Goal: Information Seeking & Learning: Learn about a topic

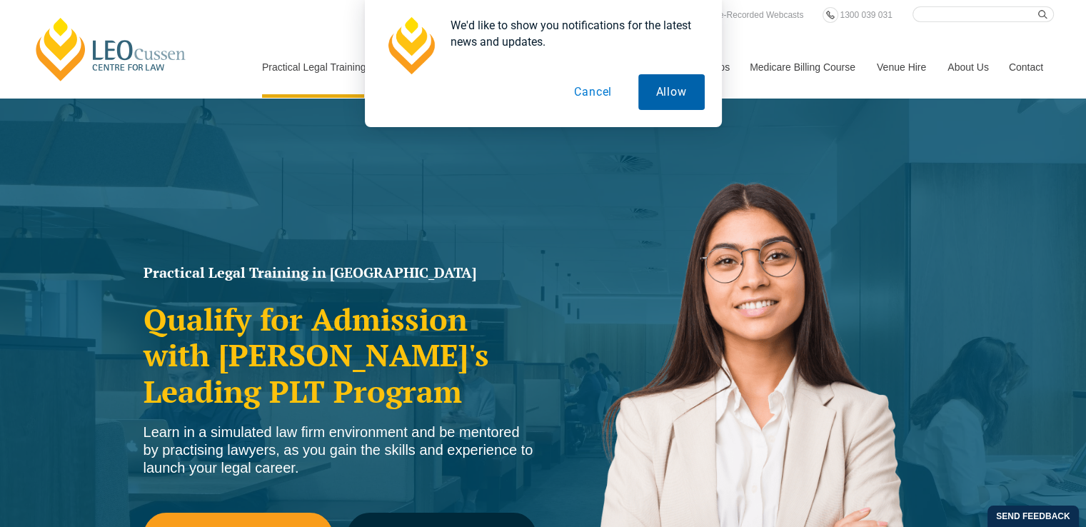
click at [682, 81] on button "Allow" at bounding box center [671, 92] width 66 height 36
click at [671, 84] on button "Allow" at bounding box center [671, 92] width 66 height 36
click at [601, 84] on button "Cancel" at bounding box center [593, 92] width 74 height 36
click at [847, 122] on div "We'd like to show you notifications for the latest news and updates. Allow Canc…" at bounding box center [543, 63] width 1086 height 127
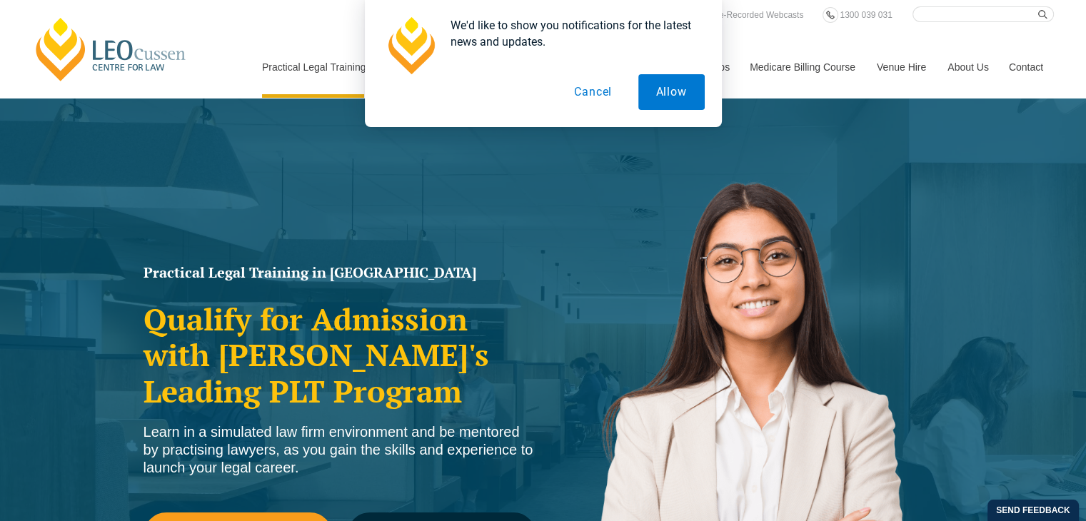
click at [576, 241] on body "Leo Cussen Centre for Law Search here Practical Legal Training Our Practical Le…" at bounding box center [543, 260] width 1086 height 521
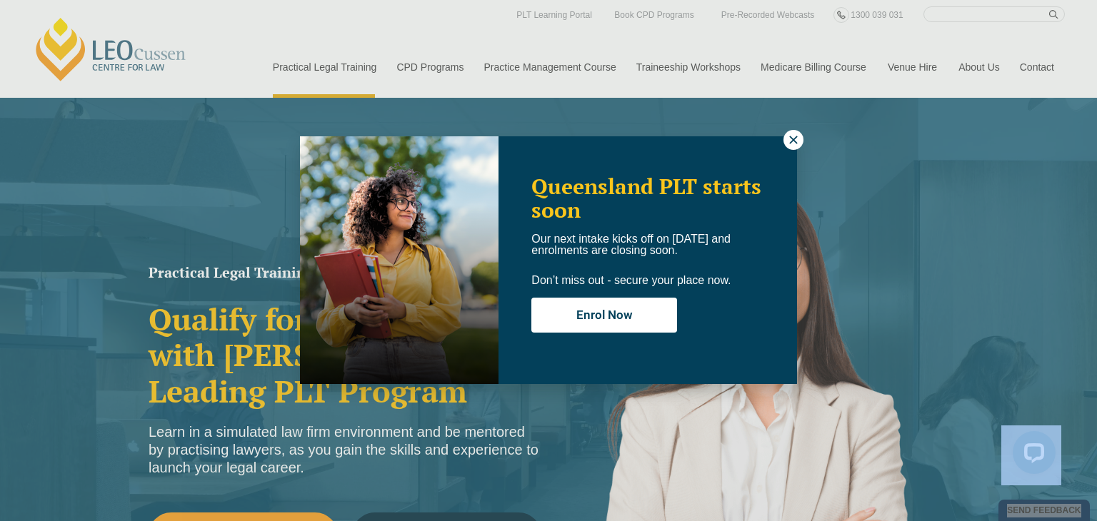
click at [790, 134] on icon at bounding box center [793, 139] width 13 height 13
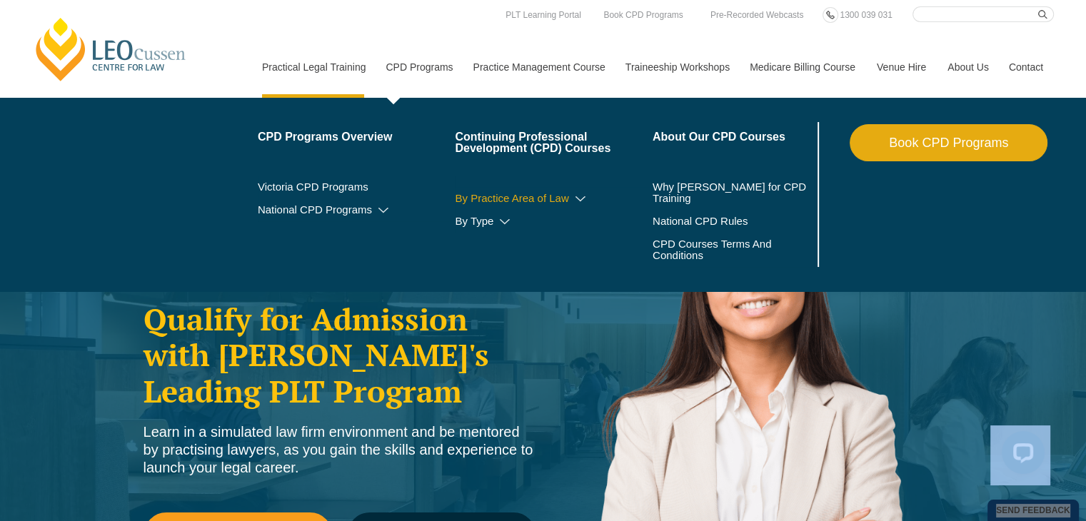
click at [580, 198] on icon at bounding box center [580, 199] width 14 height 10
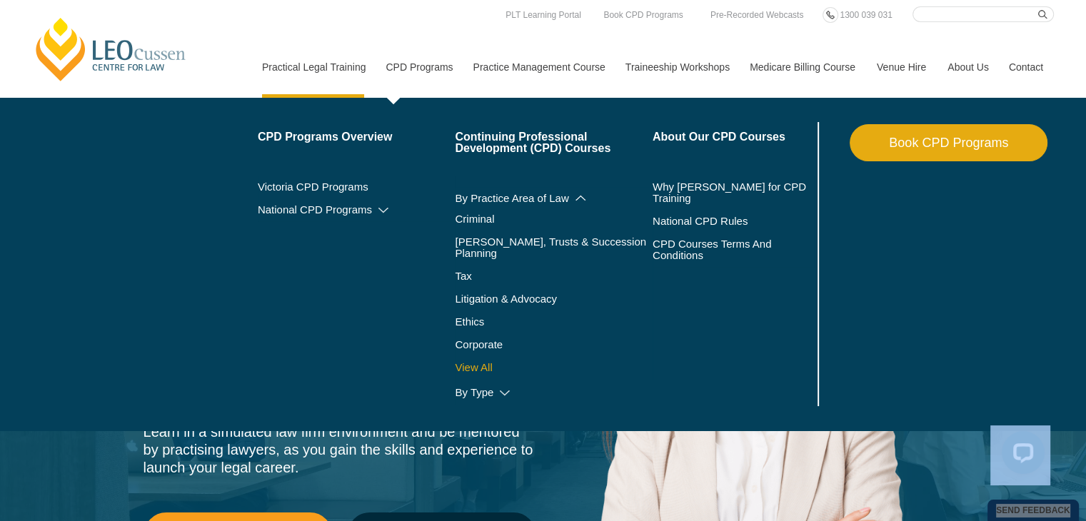
click at [485, 362] on link "View All" at bounding box center [554, 367] width 198 height 11
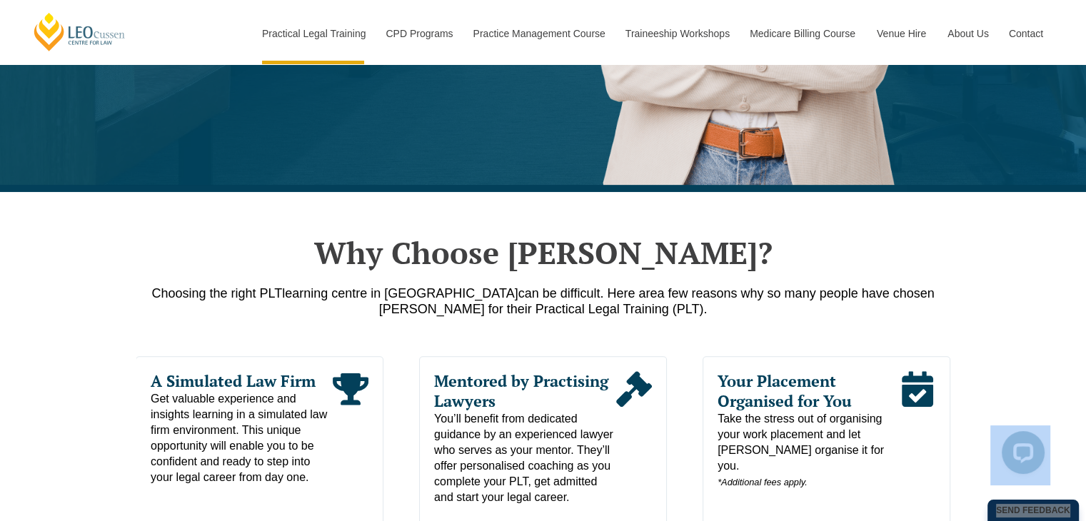
scroll to position [451, 0]
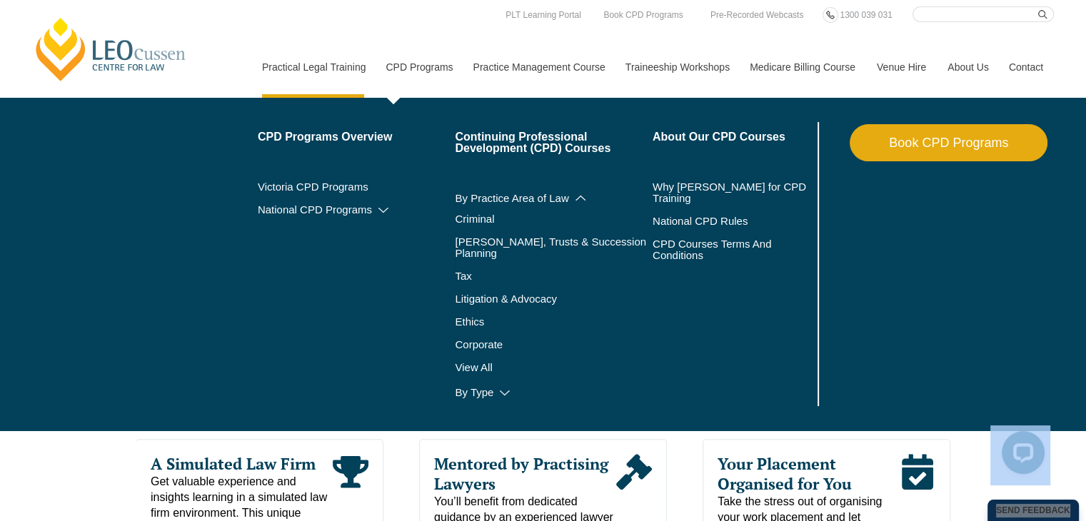
click at [423, 72] on link "CPD Programs" at bounding box center [418, 66] width 87 height 61
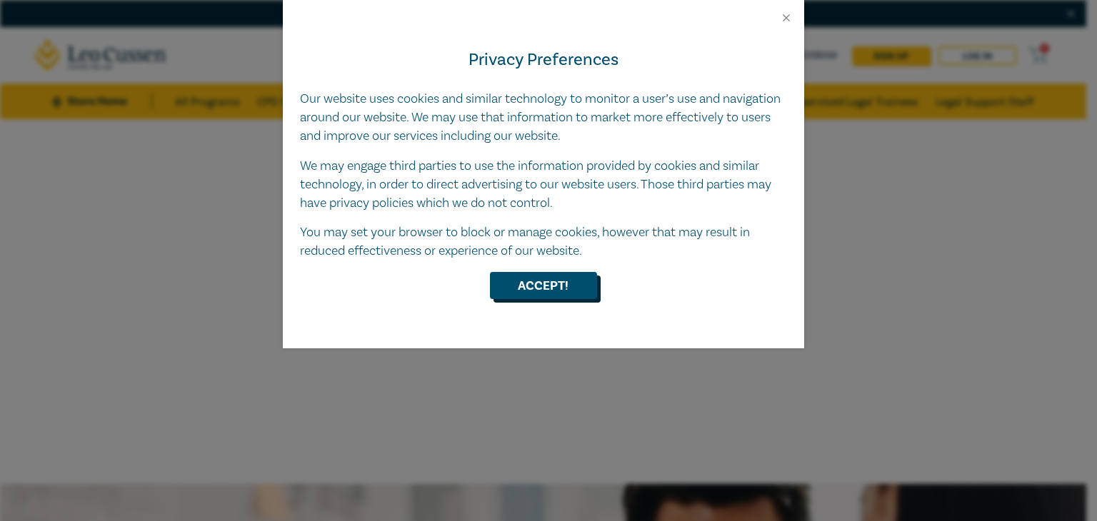
click at [583, 284] on button "Accept!" at bounding box center [543, 285] width 107 height 27
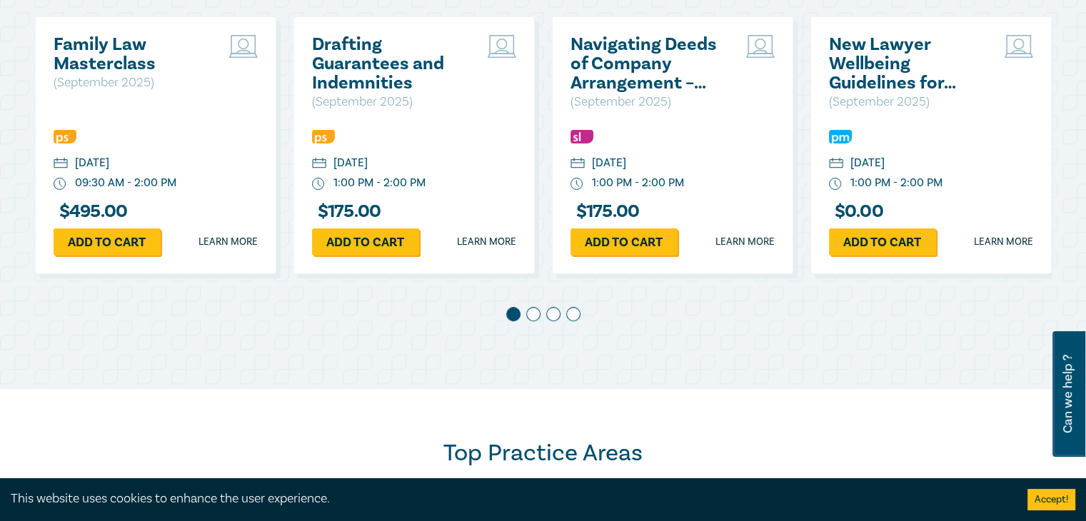
scroll to position [815, 0]
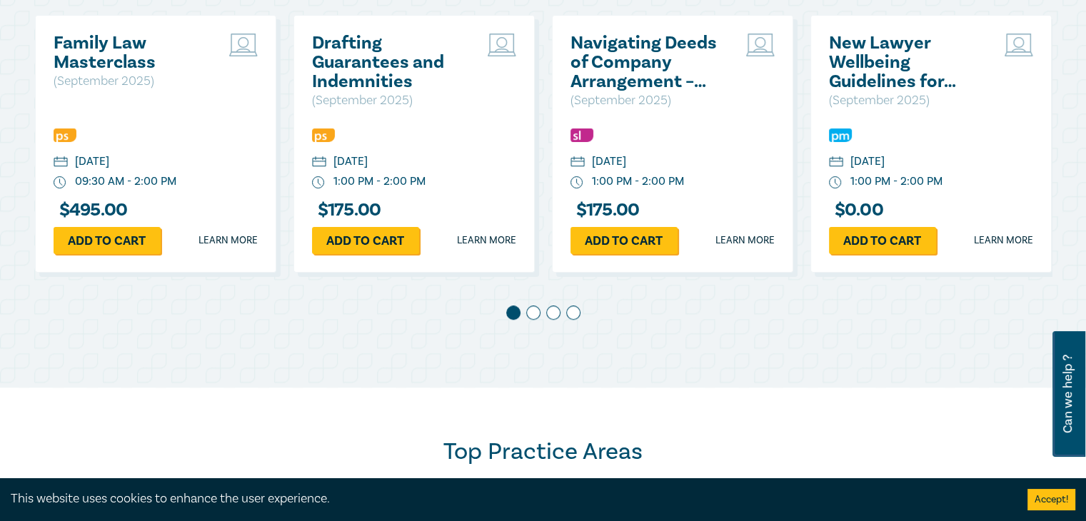
click at [534, 313] on span at bounding box center [533, 313] width 14 height 14
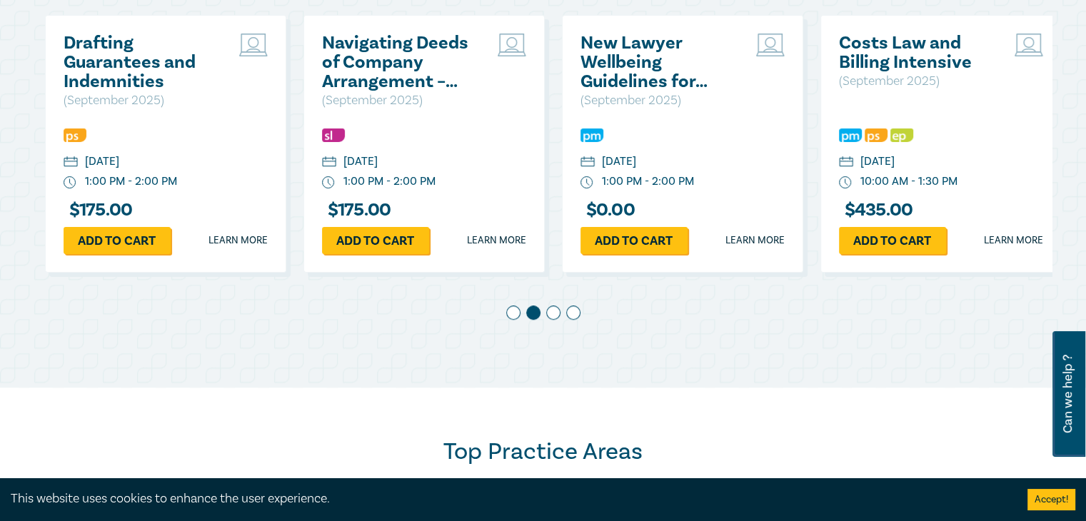
scroll to position [0, 258]
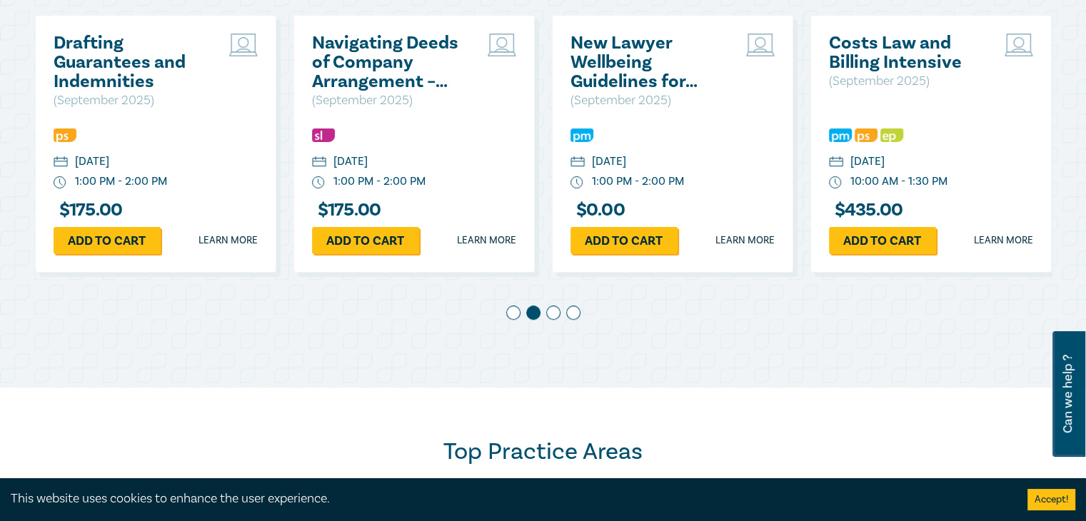
click at [548, 311] on span at bounding box center [553, 313] width 14 height 14
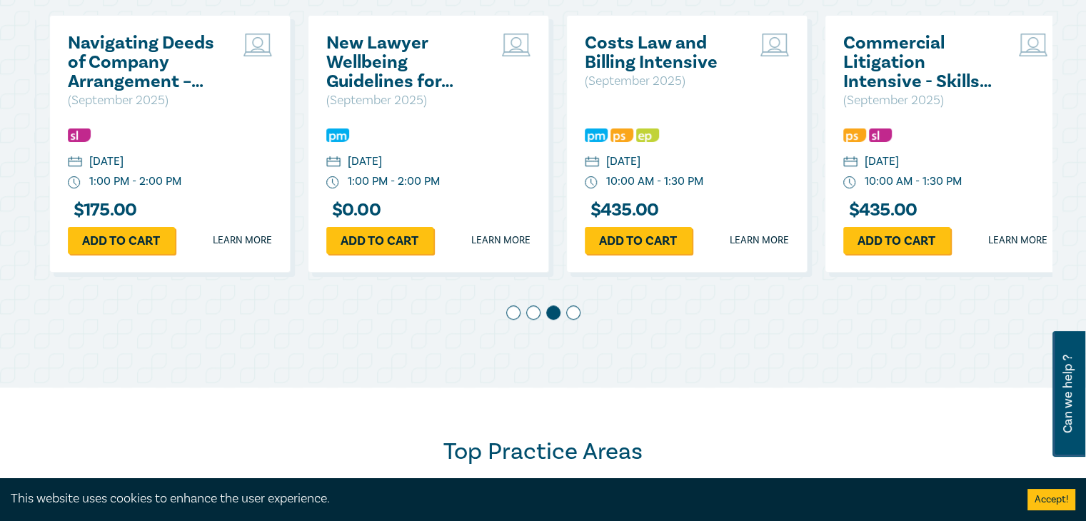
scroll to position [0, 517]
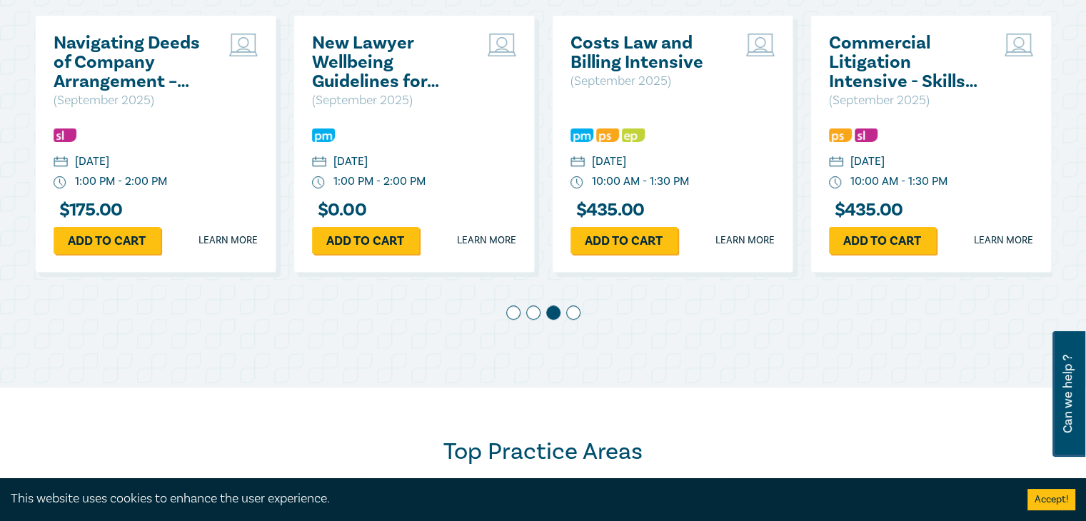
click at [573, 313] on span at bounding box center [573, 313] width 14 height 14
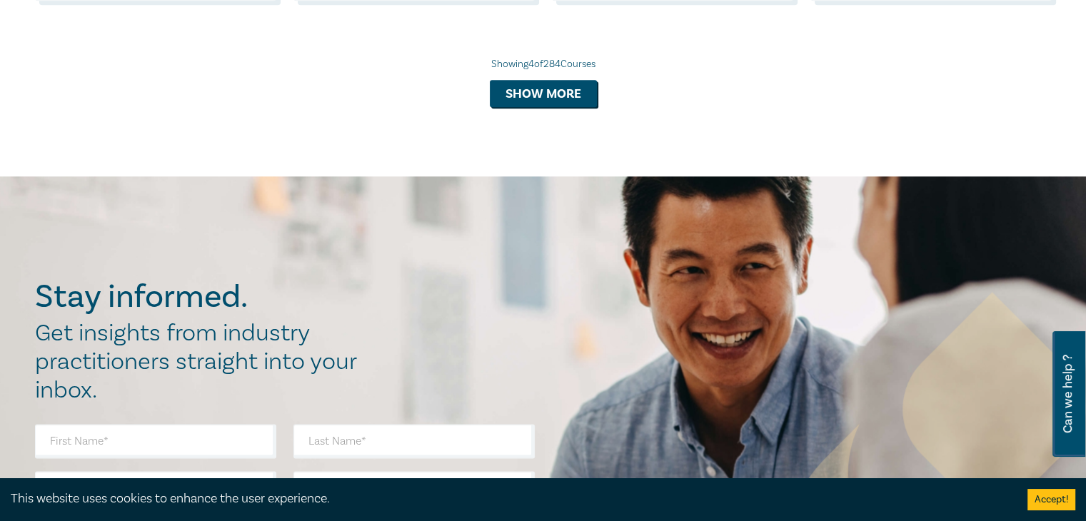
scroll to position [1663, 0]
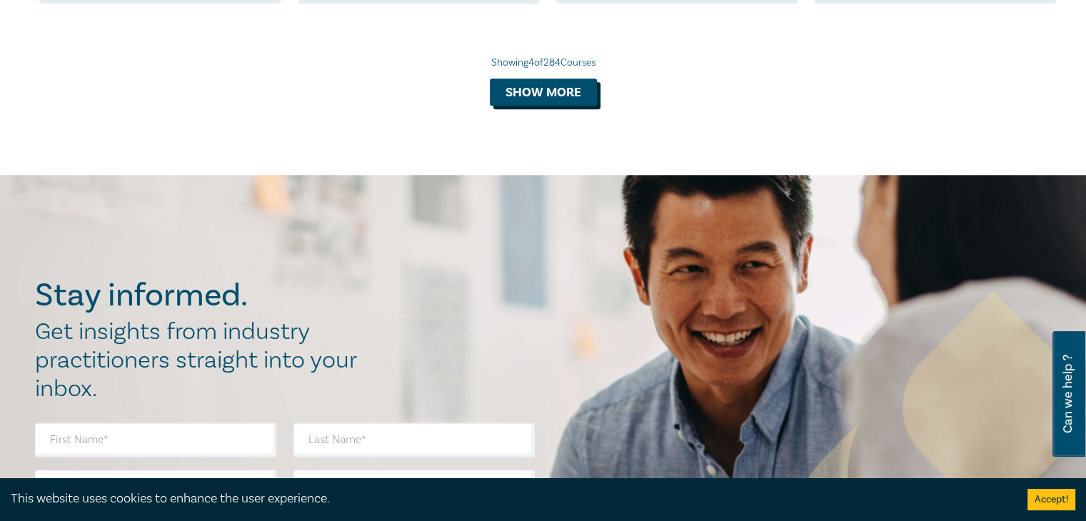
click at [560, 84] on button "Show more" at bounding box center [543, 92] width 107 height 27
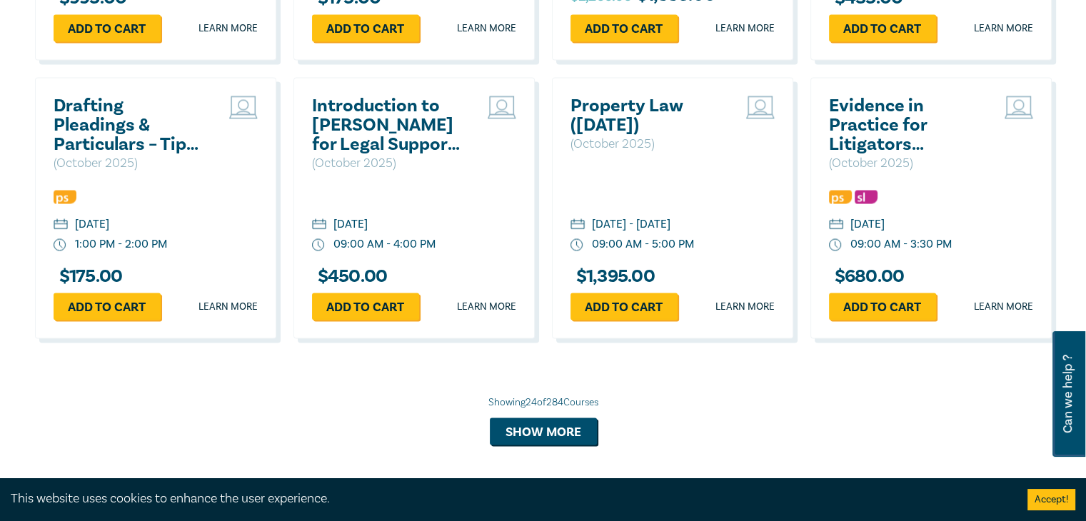
scroll to position [2720, 0]
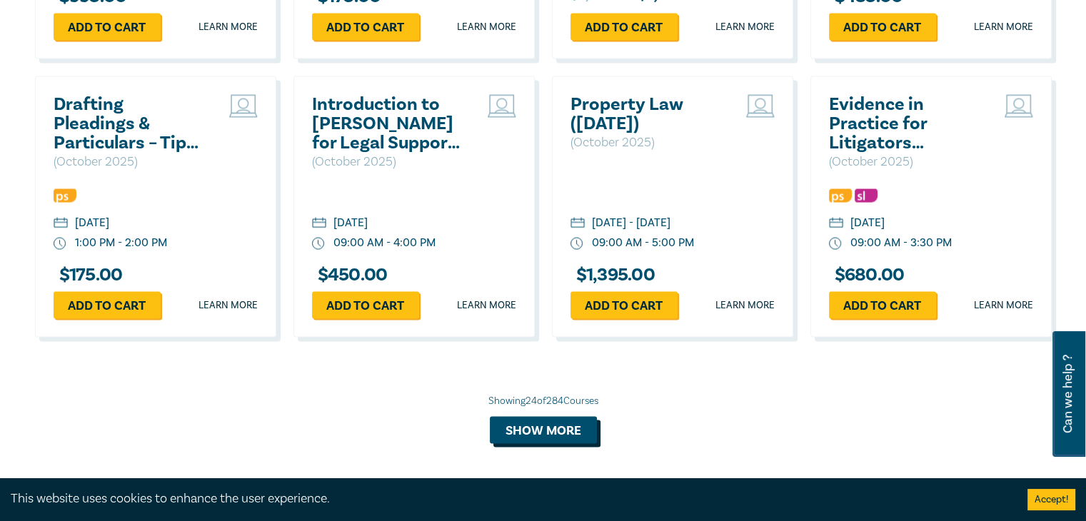
click at [554, 439] on button "Show more" at bounding box center [543, 430] width 107 height 27
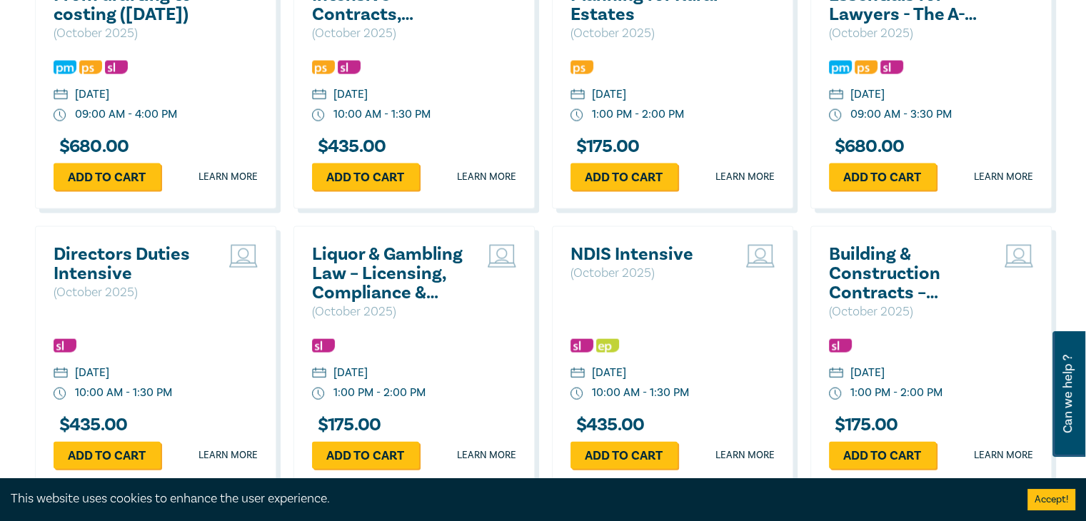
scroll to position [3134, 0]
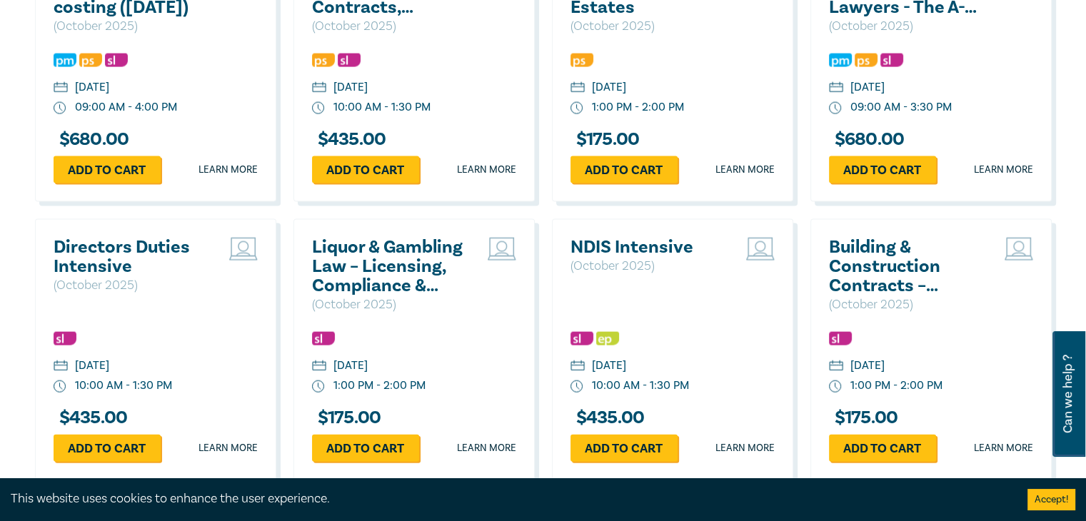
click at [400, 288] on h2 "Liquor & Gambling Law – Licensing, Compliance & Regulations" at bounding box center [388, 267] width 153 height 58
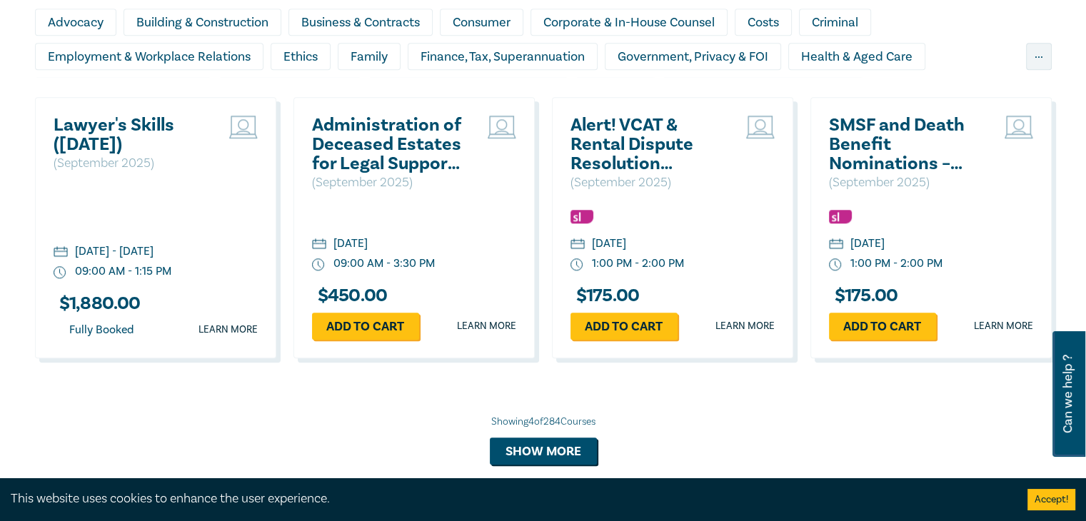
scroll to position [1304, 0]
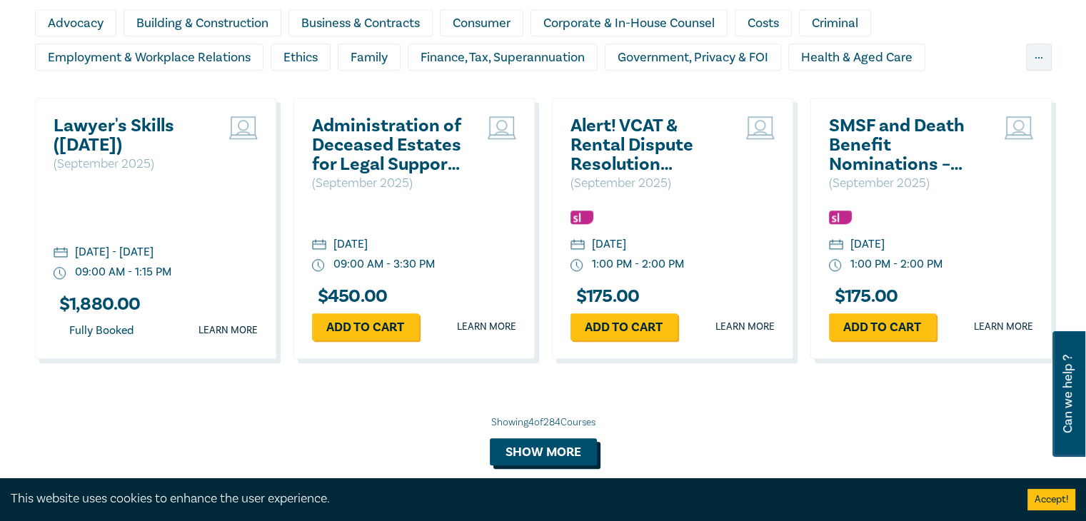
click at [560, 455] on button "Show more" at bounding box center [543, 451] width 107 height 27
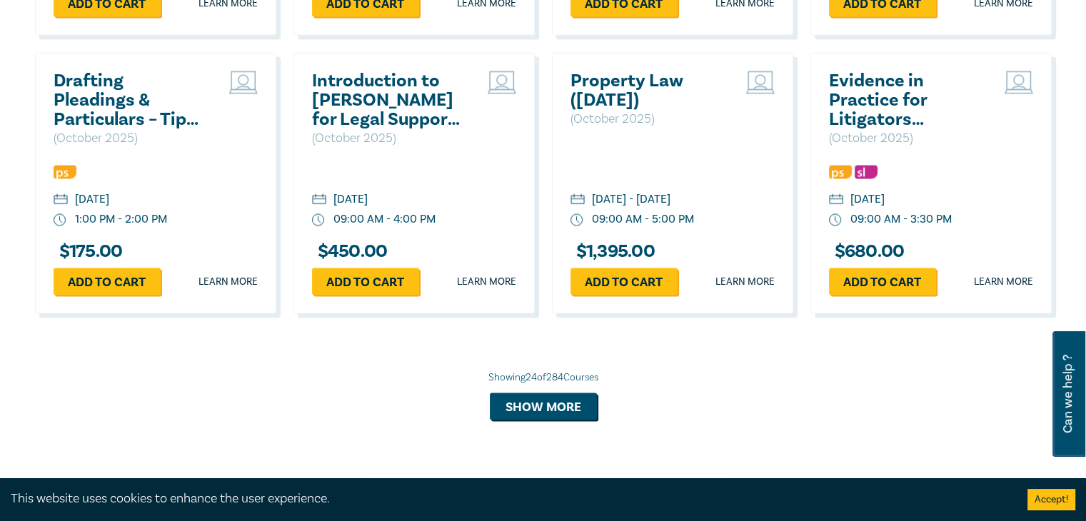
scroll to position [2743, 0]
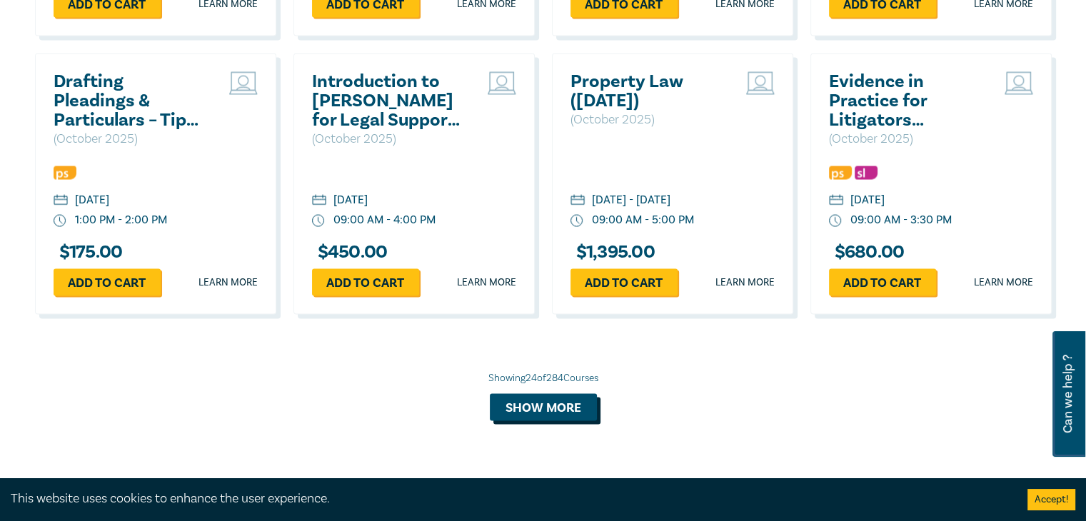
click at [543, 421] on button "Show more" at bounding box center [543, 407] width 107 height 27
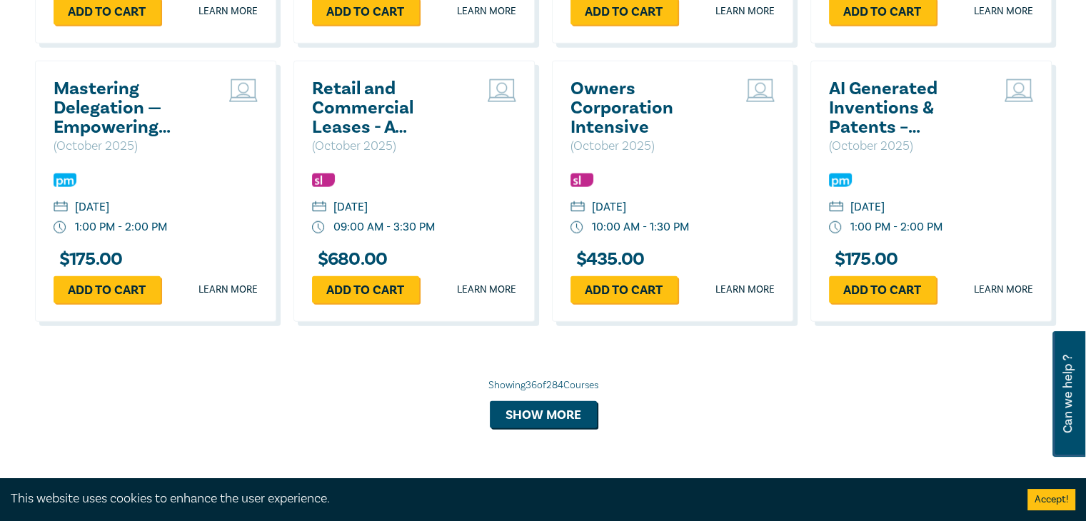
scroll to position [3590, 0]
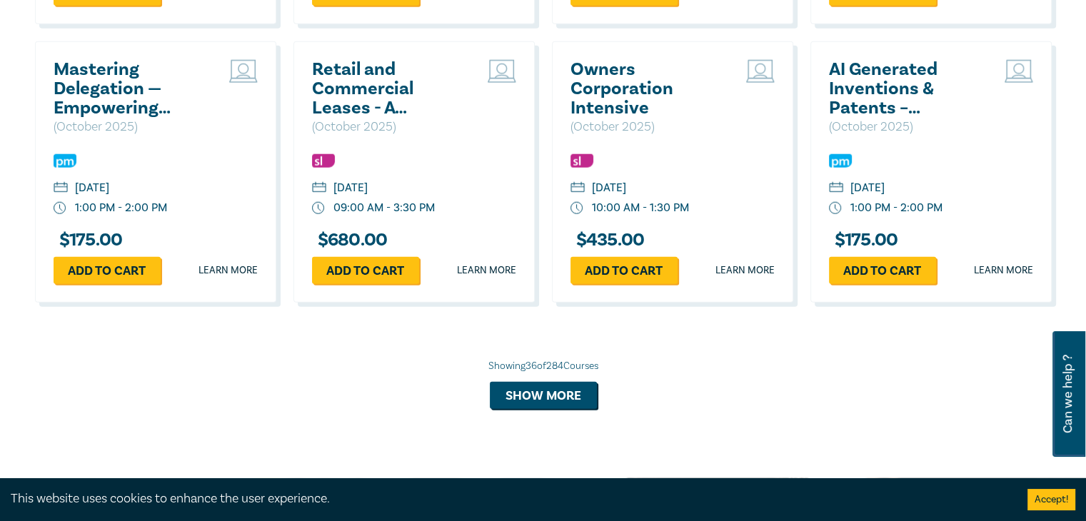
click at [553, 380] on div "Showing 36 of 284 Courses Show more" at bounding box center [543, 384] width 1017 height 50
click at [553, 402] on button "Show more" at bounding box center [543, 395] width 107 height 27
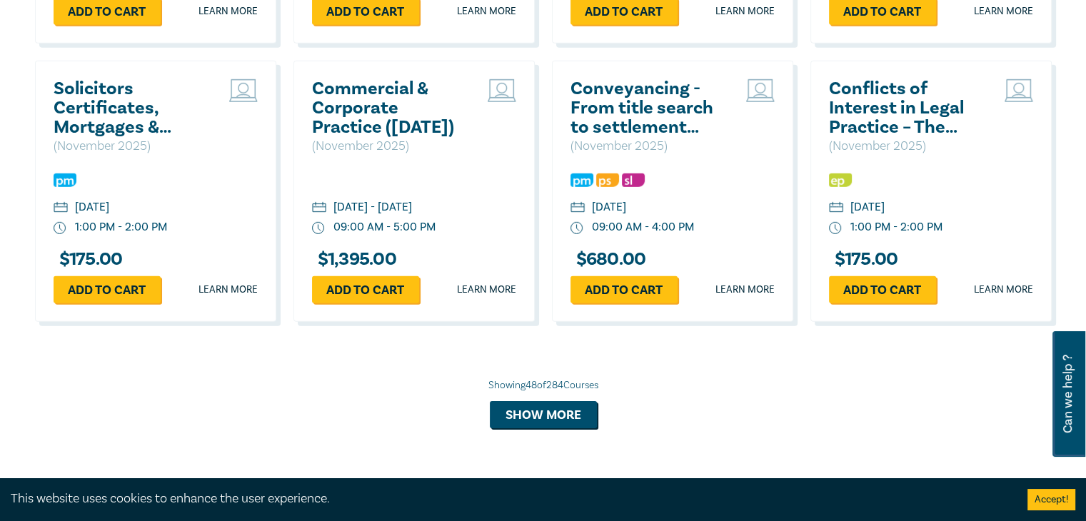
scroll to position [4406, 0]
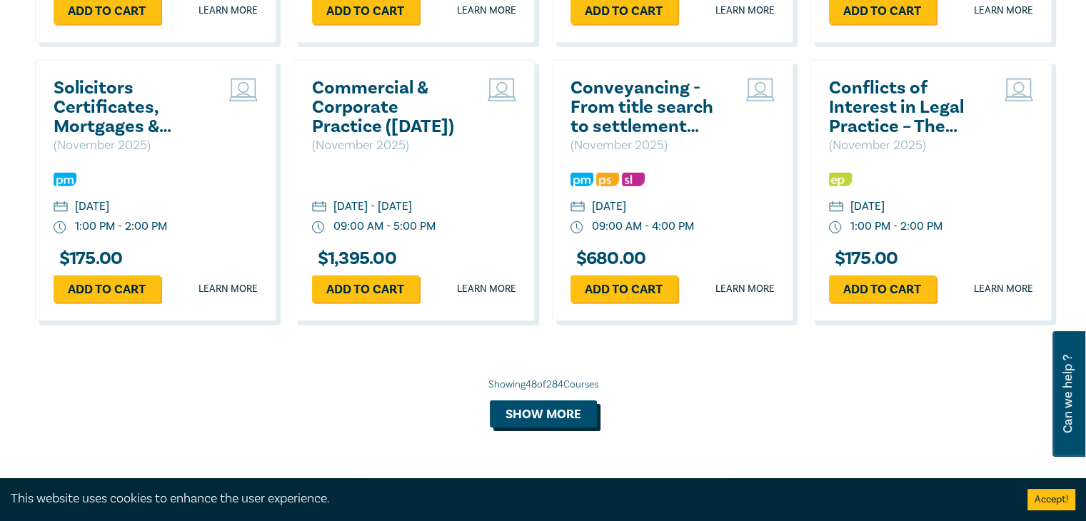
click at [523, 428] on button "Show more" at bounding box center [543, 413] width 107 height 27
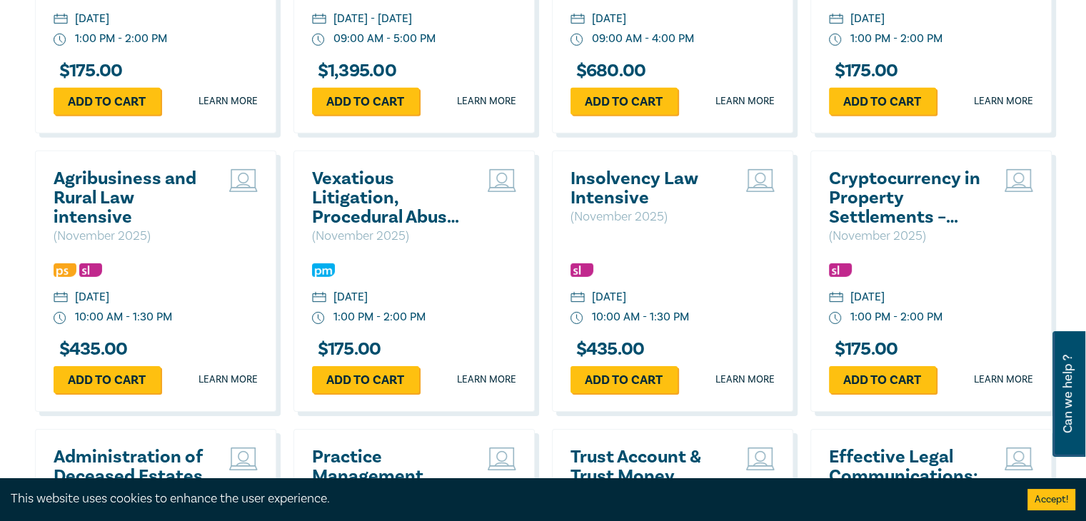
scroll to position [4595, 0]
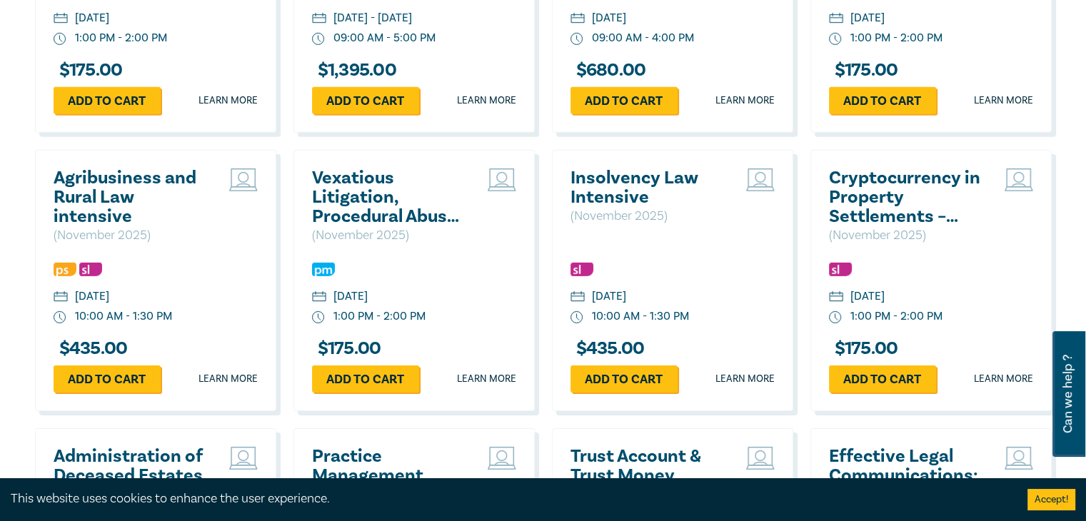
click at [896, 183] on div "Cryptocurrency in Property Settlements – Navigating Hidden Assets & Cold Wallet…" at bounding box center [930, 280] width 241 height 261
click at [888, 205] on h2 "Cryptocurrency in Property Settlements – Navigating Hidden Assets & Cold Wallets" at bounding box center [905, 197] width 153 height 58
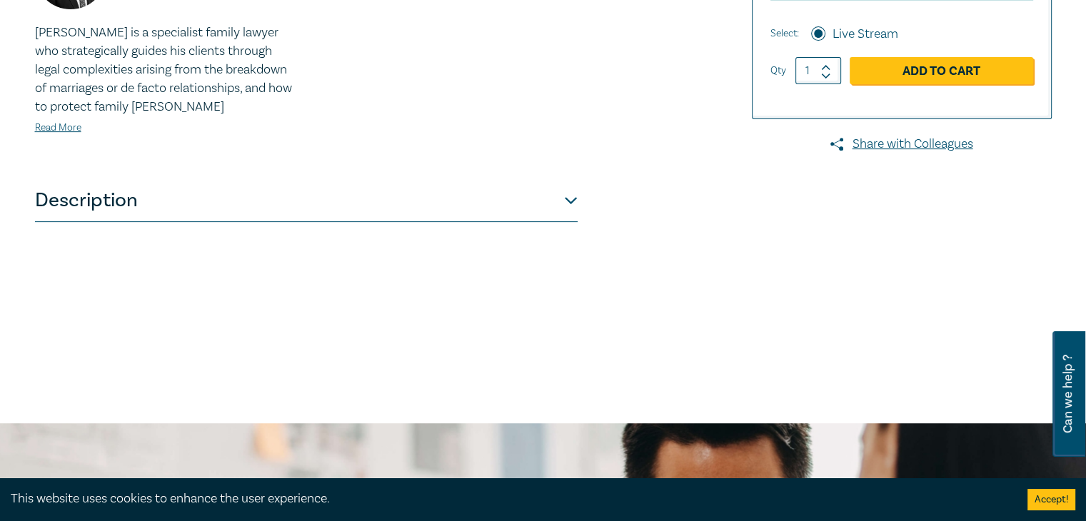
scroll to position [567, 0]
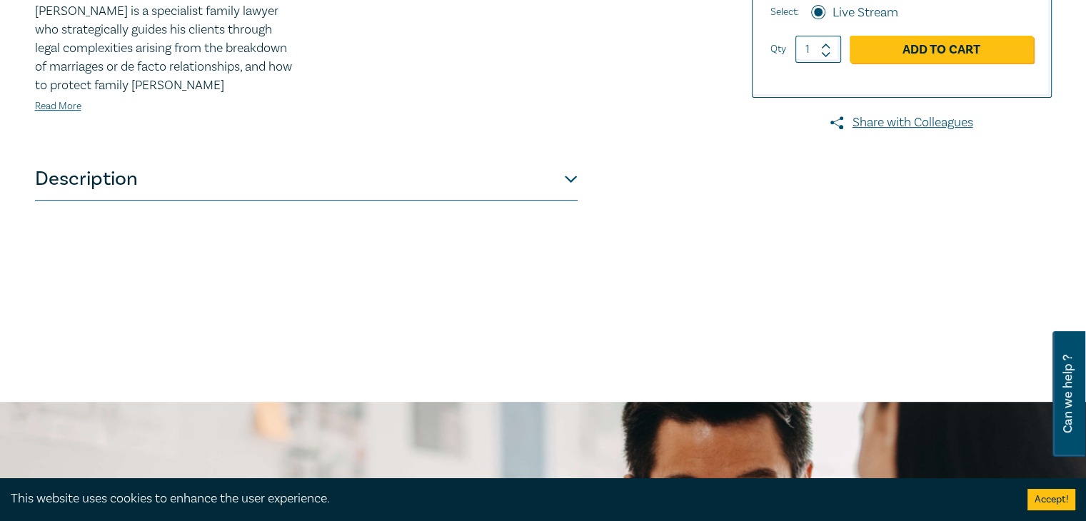
click at [562, 178] on button "Description" at bounding box center [306, 179] width 543 height 43
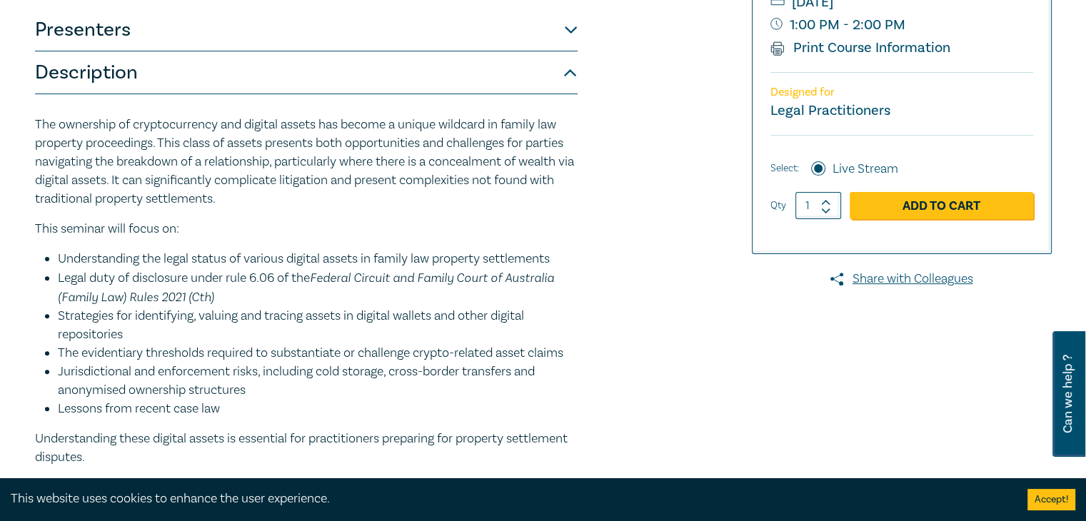
scroll to position [410, 0]
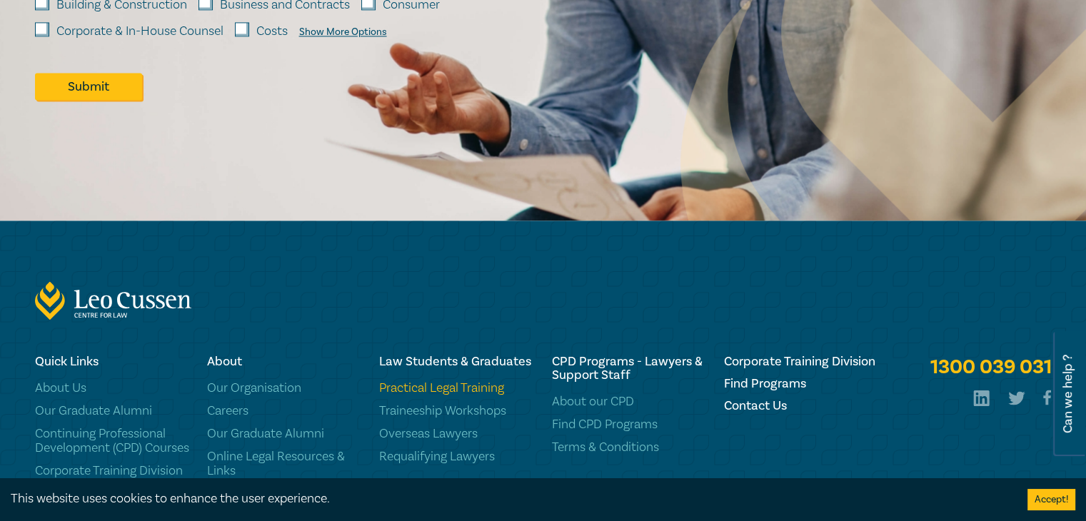
scroll to position [2194, 0]
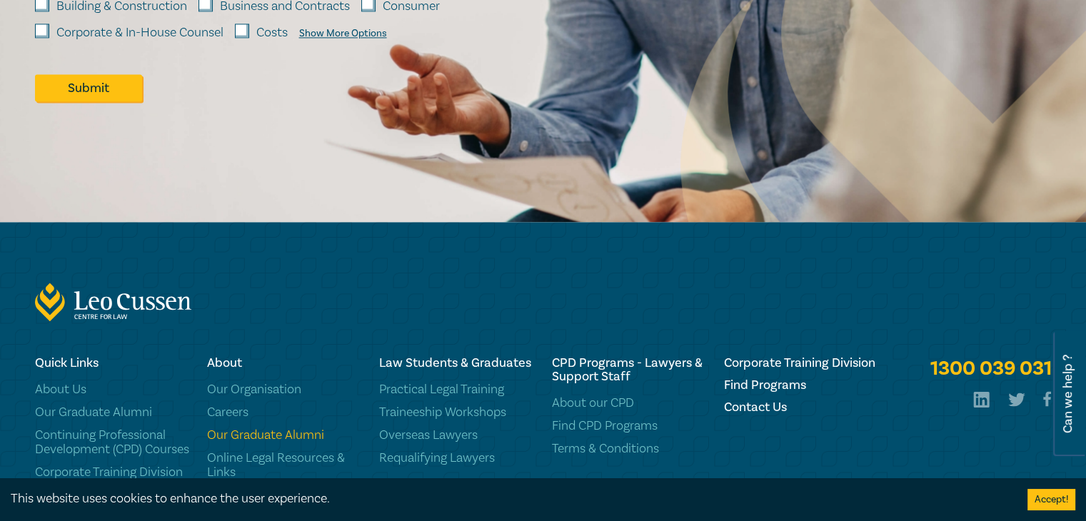
click at [255, 430] on link "Our Graduate Alumni" at bounding box center [284, 435] width 155 height 14
click at [278, 463] on link "Online Legal Resources & Links" at bounding box center [284, 465] width 155 height 29
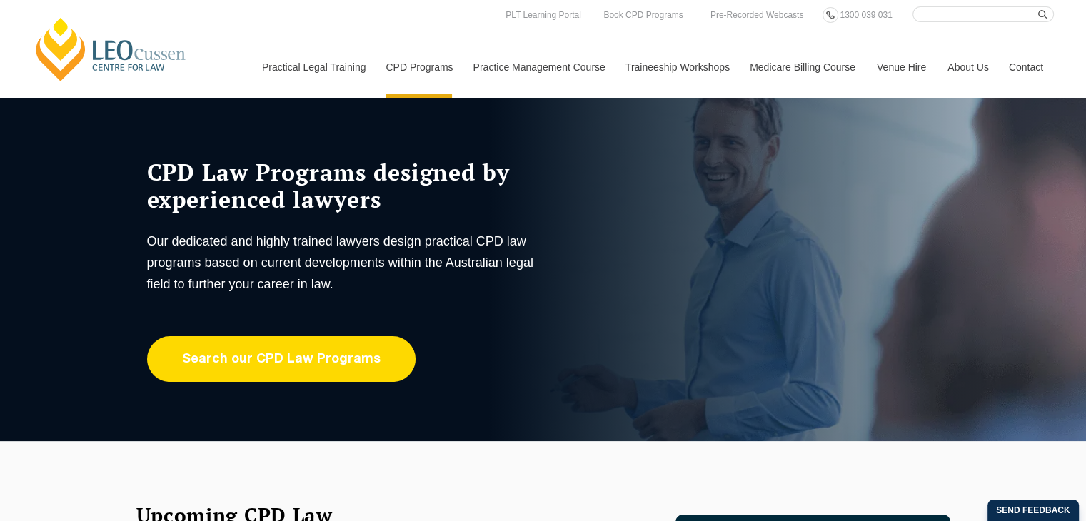
click at [351, 350] on link "Search our CPD Law Programs" at bounding box center [281, 359] width 268 height 46
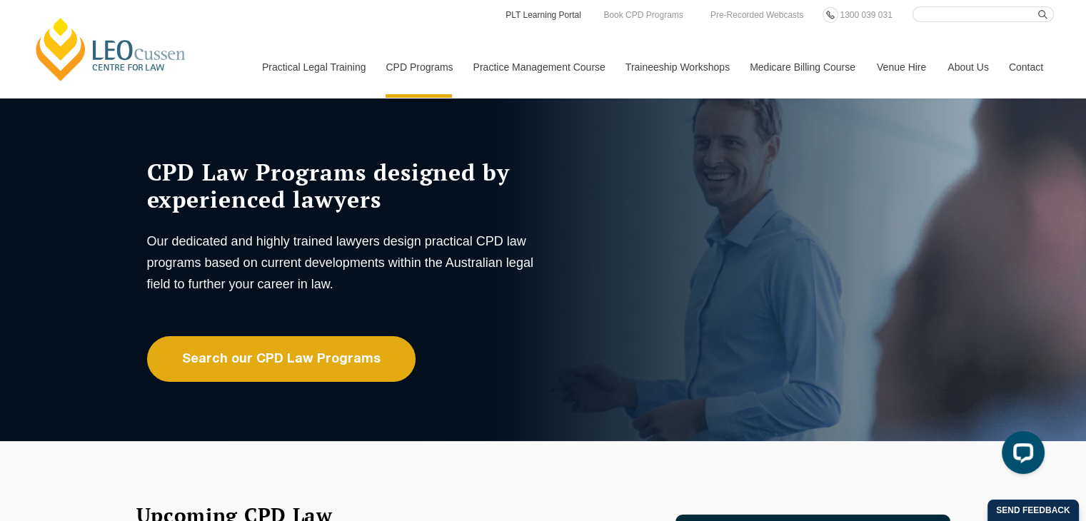
click at [551, 17] on link "PLT Learning Portal" at bounding box center [543, 15] width 79 height 16
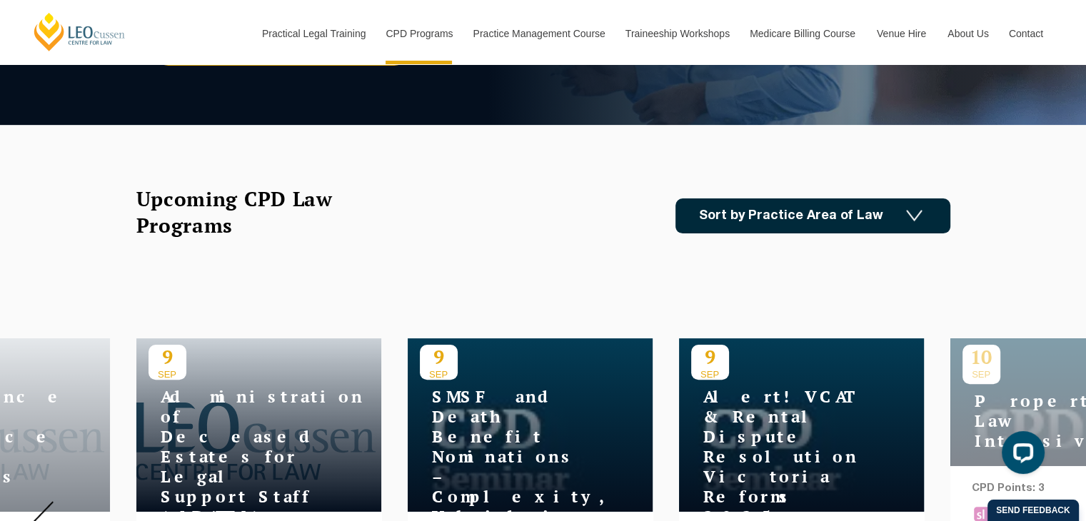
scroll to position [314, 0]
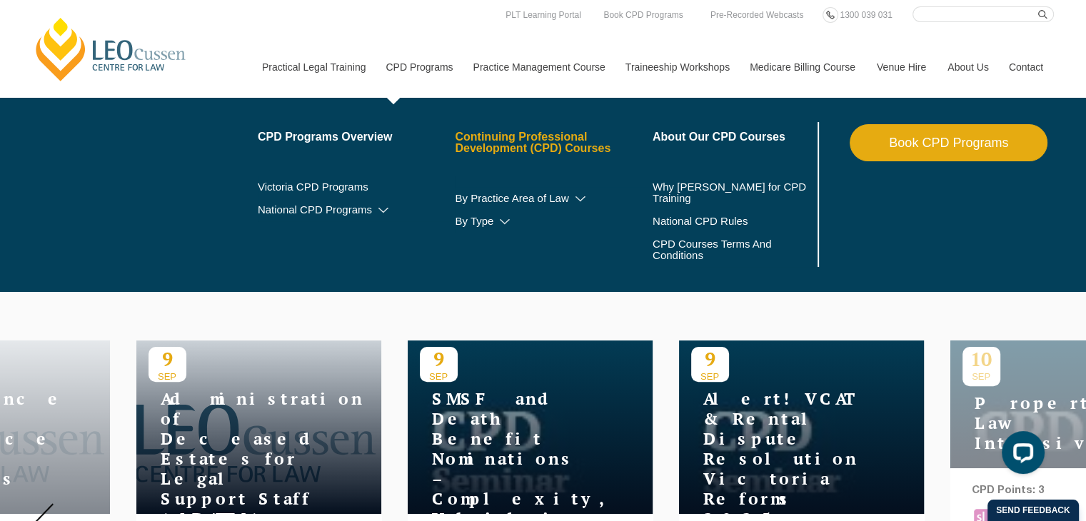
click at [495, 136] on link "Continuing Professional Development (CPD) Courses" at bounding box center [554, 142] width 198 height 23
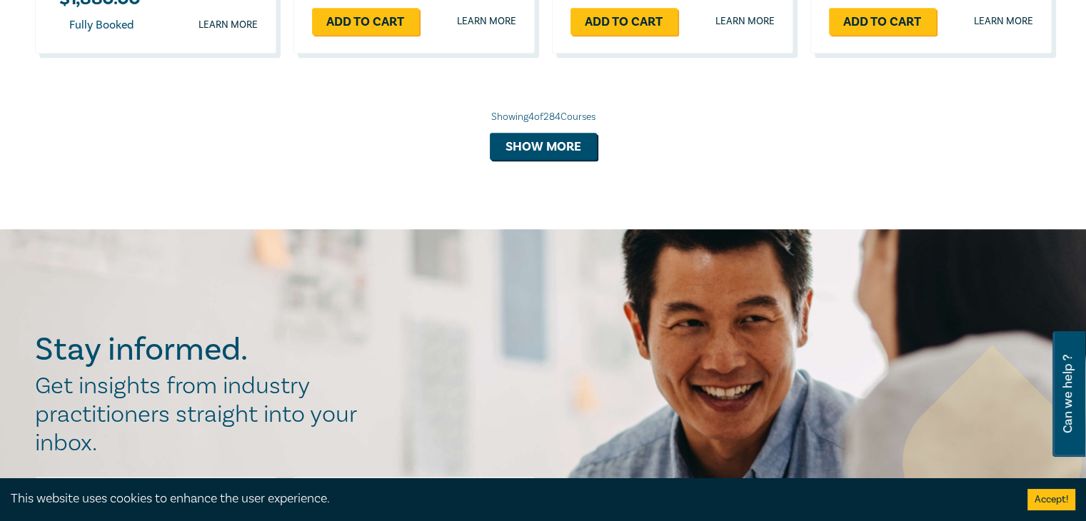
scroll to position [2294, 0]
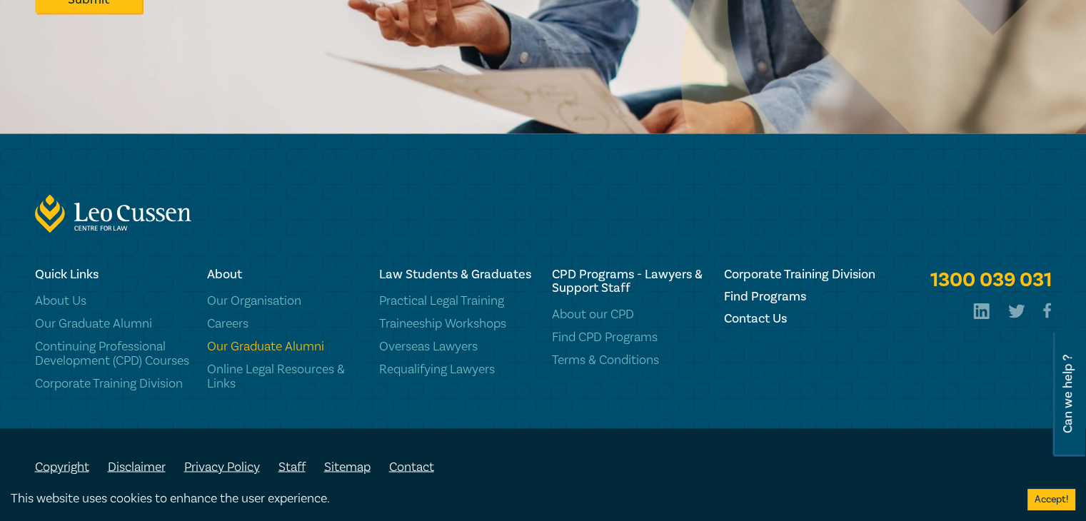
click at [254, 340] on link "Our Graduate Alumni" at bounding box center [284, 347] width 155 height 14
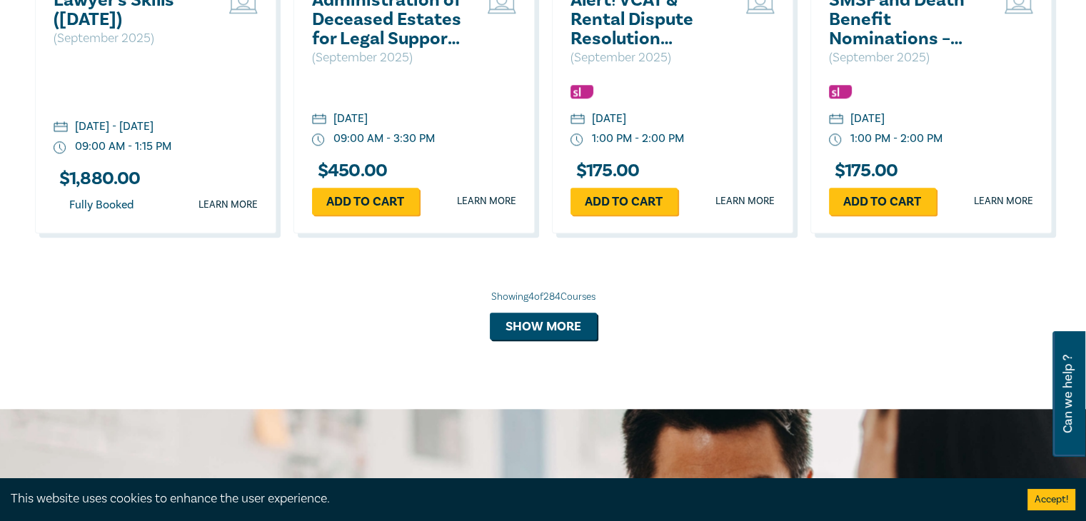
scroll to position [1431, 0]
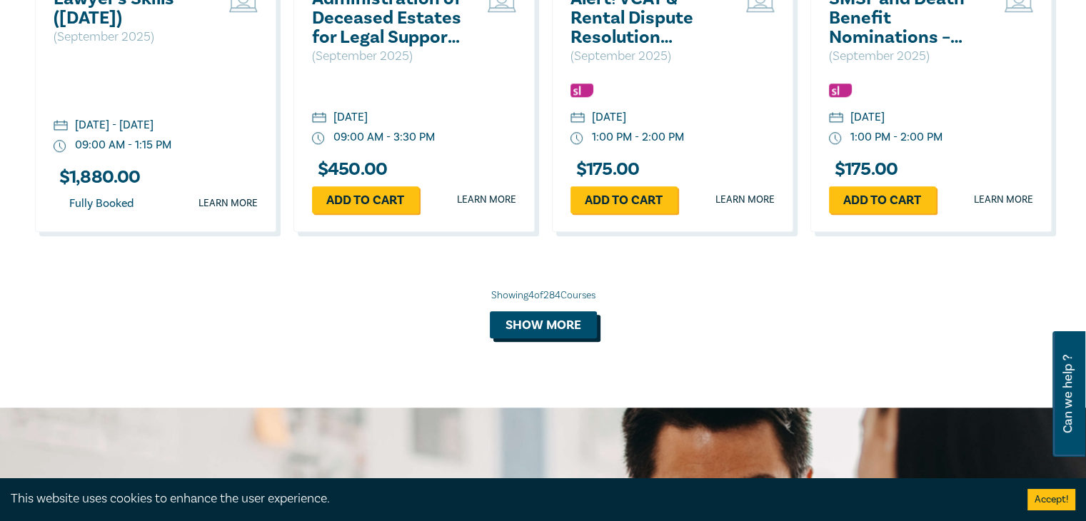
click at [555, 326] on button "Show more" at bounding box center [543, 324] width 107 height 27
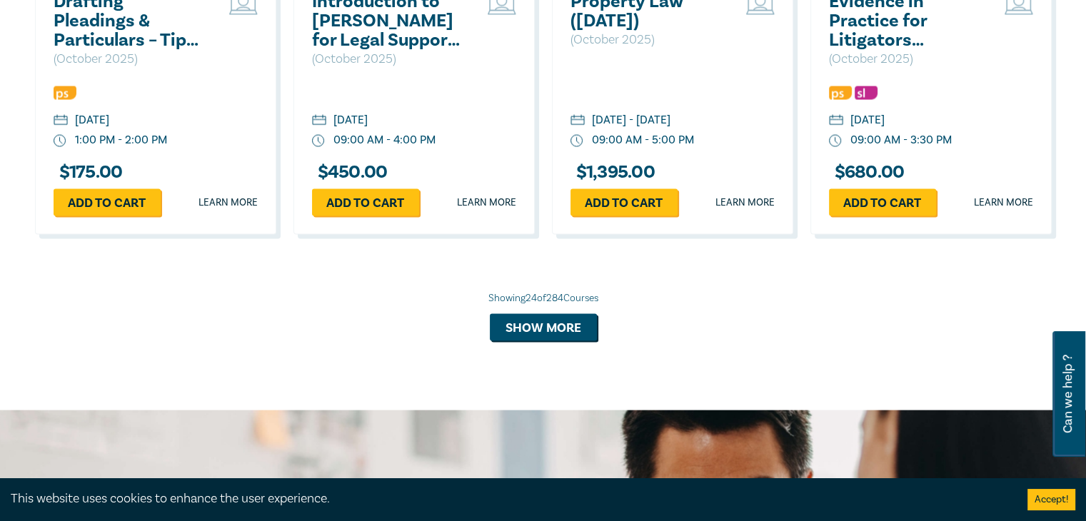
scroll to position [2827, 0]
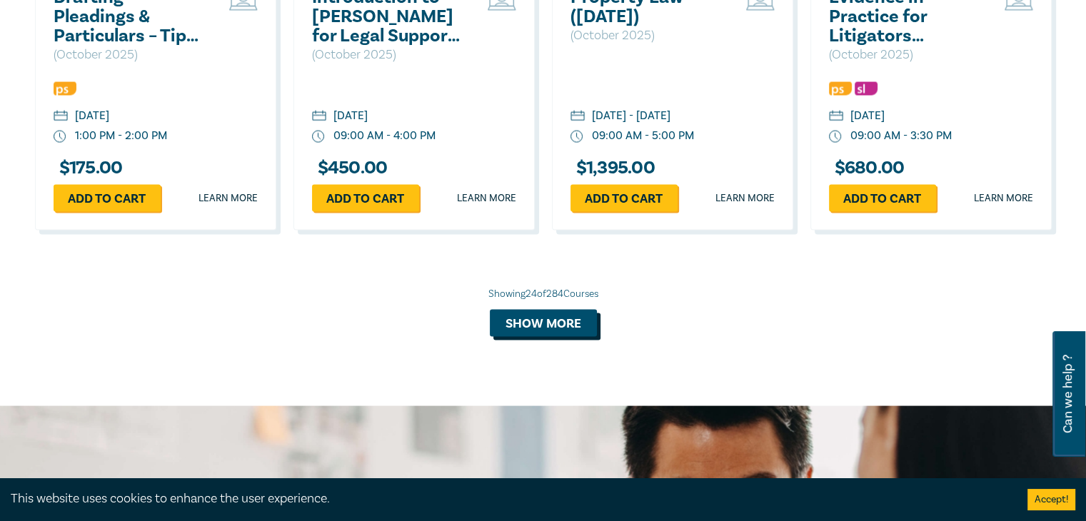
click at [536, 329] on button "Show more" at bounding box center [543, 323] width 107 height 27
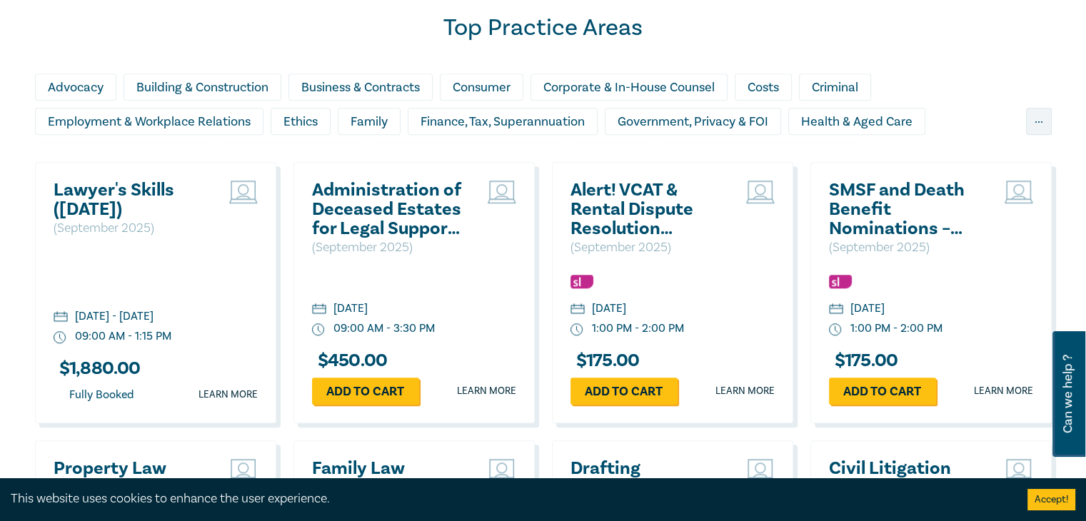
scroll to position [1261, 0]
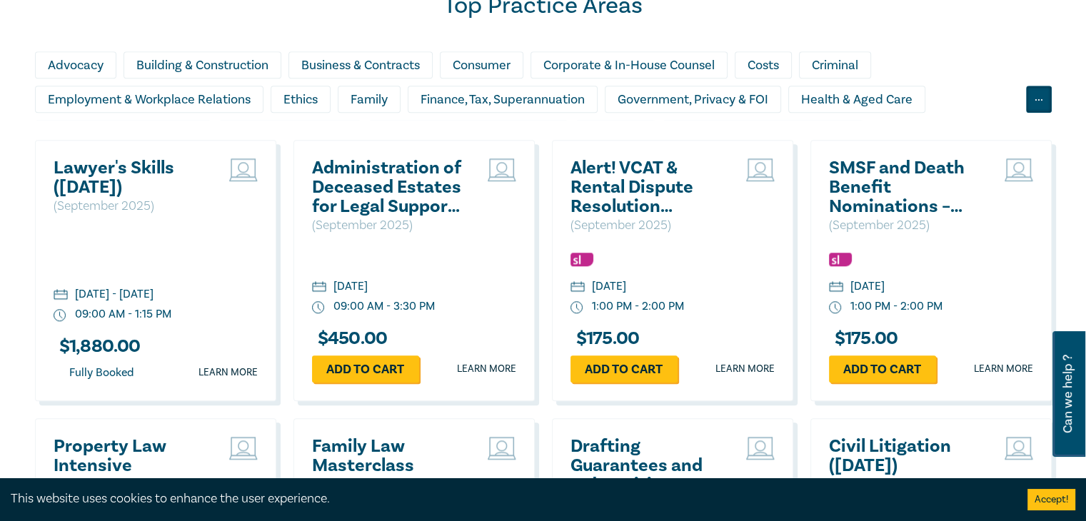
click at [1039, 95] on div "..." at bounding box center [1039, 99] width 26 height 27
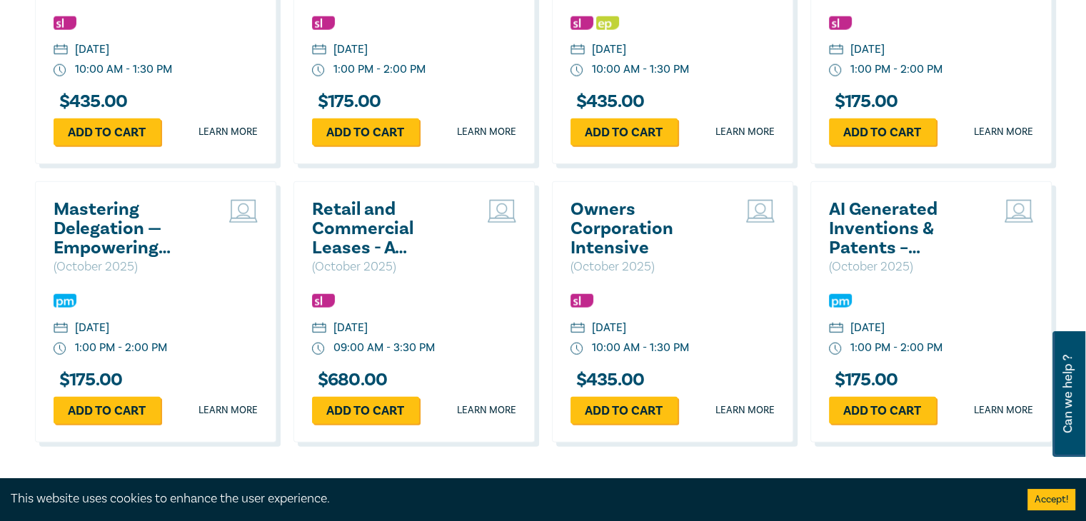
scroll to position [3803, 0]
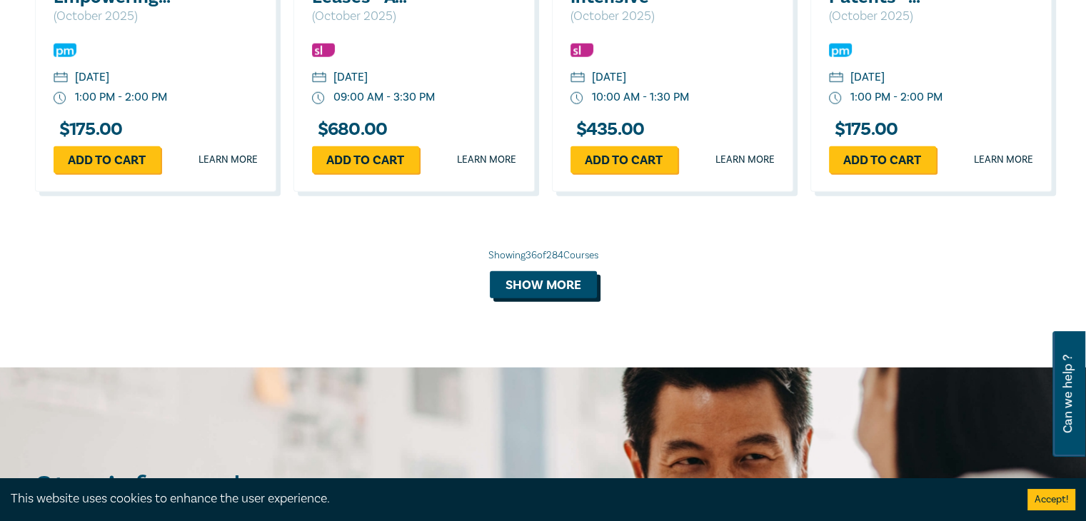
click at [555, 271] on button "Show more" at bounding box center [543, 284] width 107 height 27
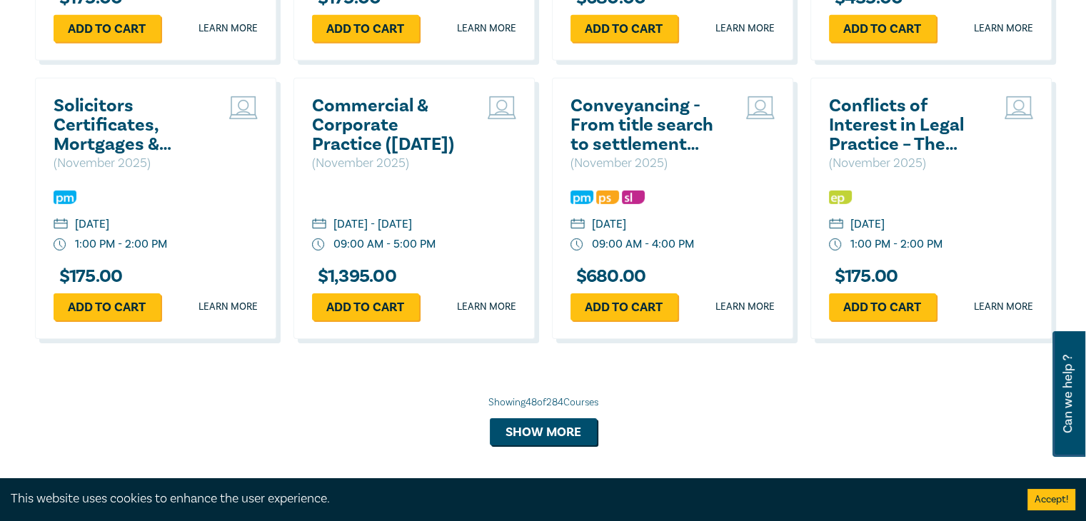
scroll to position [4493, 0]
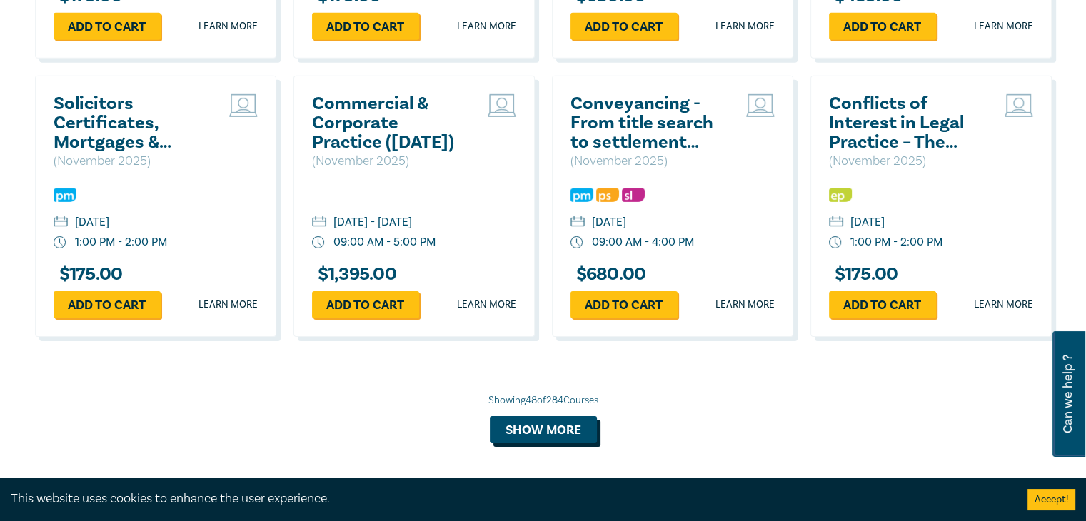
click at [528, 416] on button "Show more" at bounding box center [543, 429] width 107 height 27
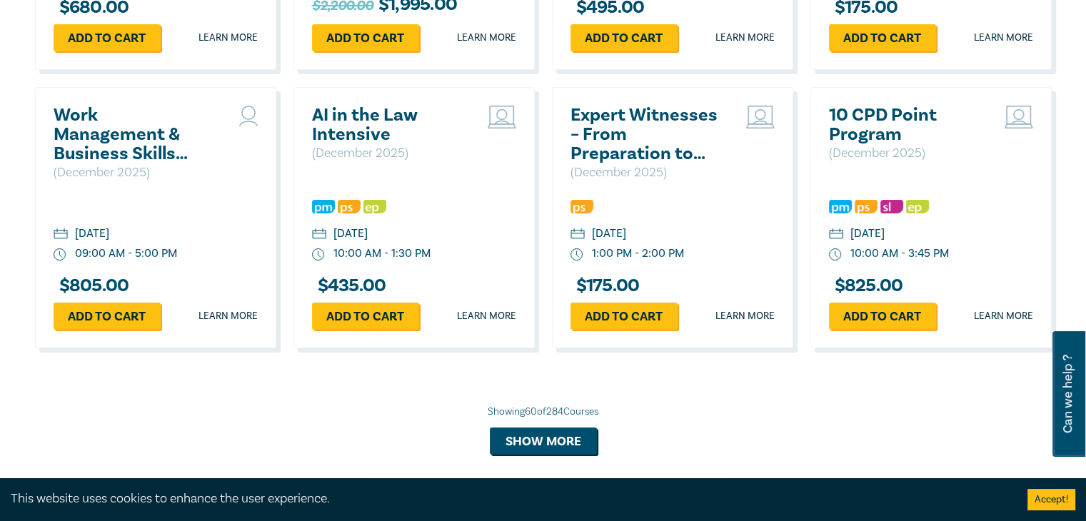
scroll to position [5331, 0]
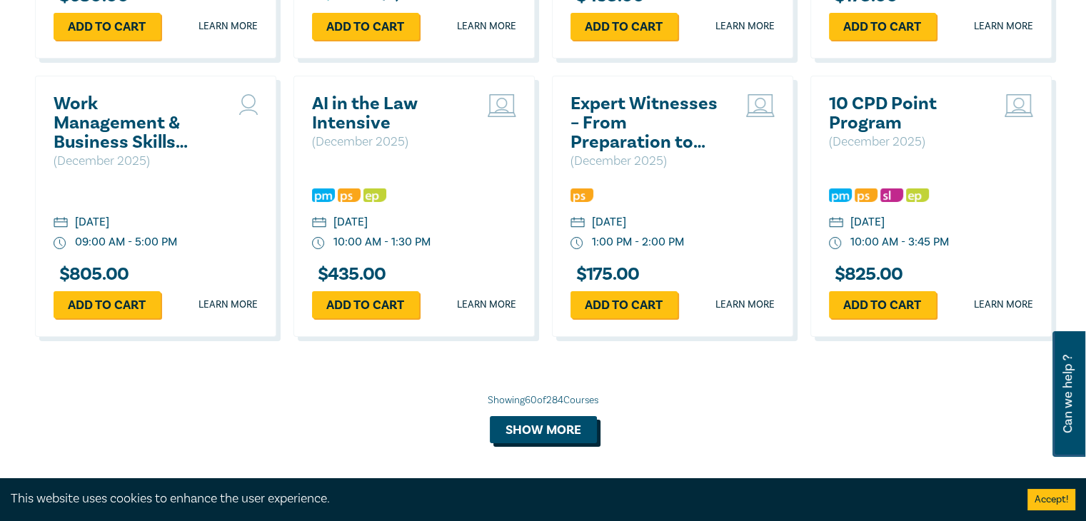
click at [570, 433] on button "Show more" at bounding box center [543, 429] width 107 height 27
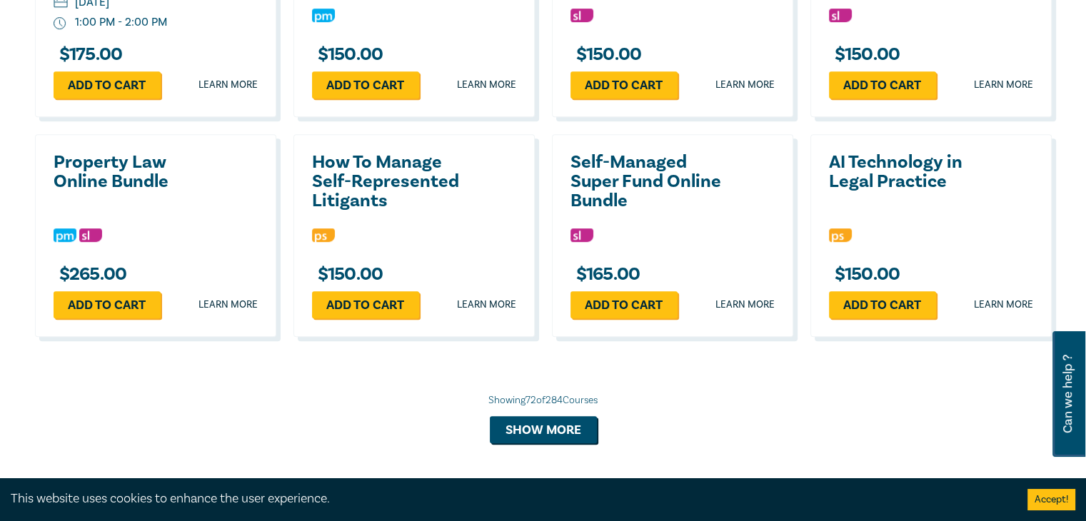
scroll to position [6108, 0]
click at [556, 418] on button "Show more" at bounding box center [543, 429] width 107 height 27
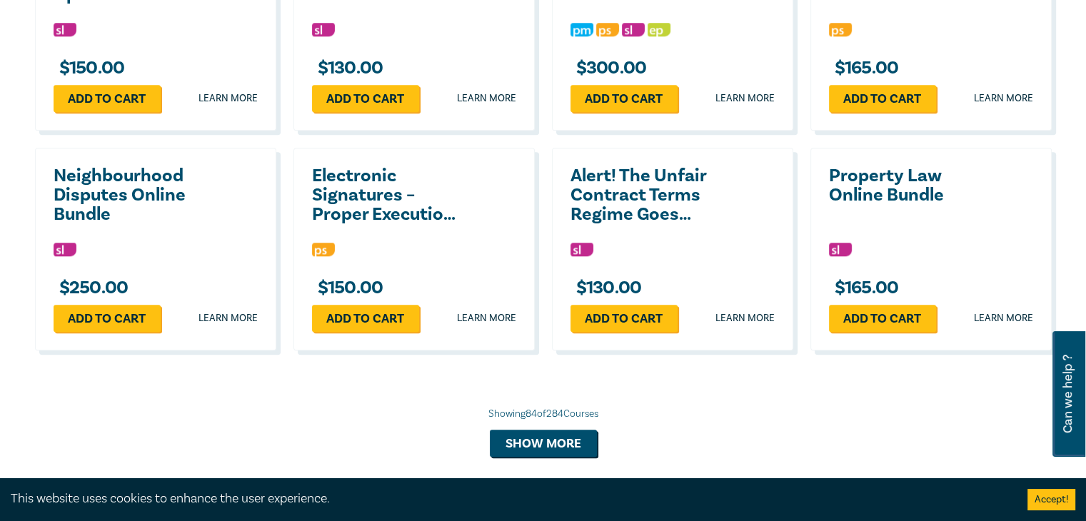
scroll to position [6753, 0]
click at [568, 446] on button "Show more" at bounding box center [543, 443] width 107 height 27
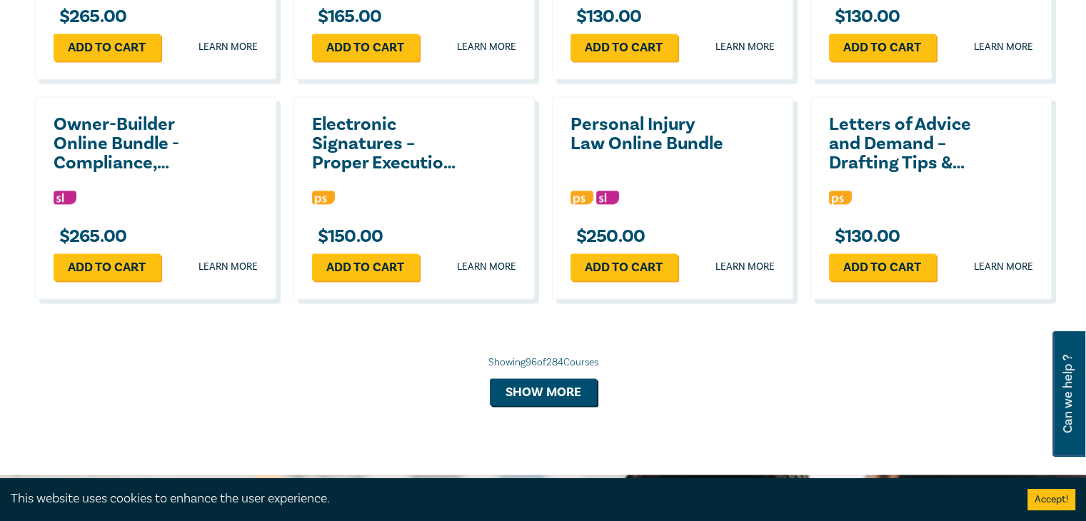
scroll to position [7486, 0]
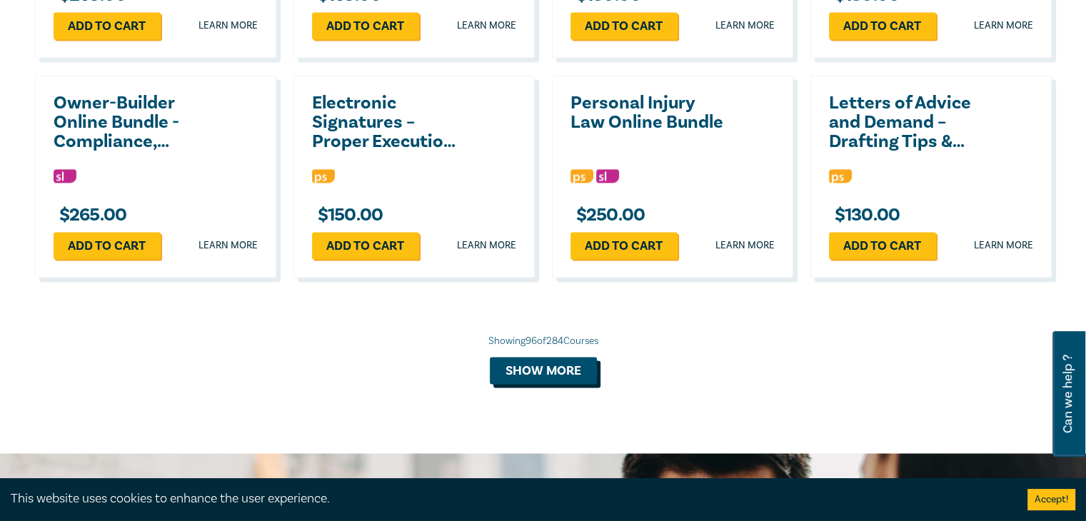
click at [554, 364] on button "Show more" at bounding box center [543, 370] width 107 height 27
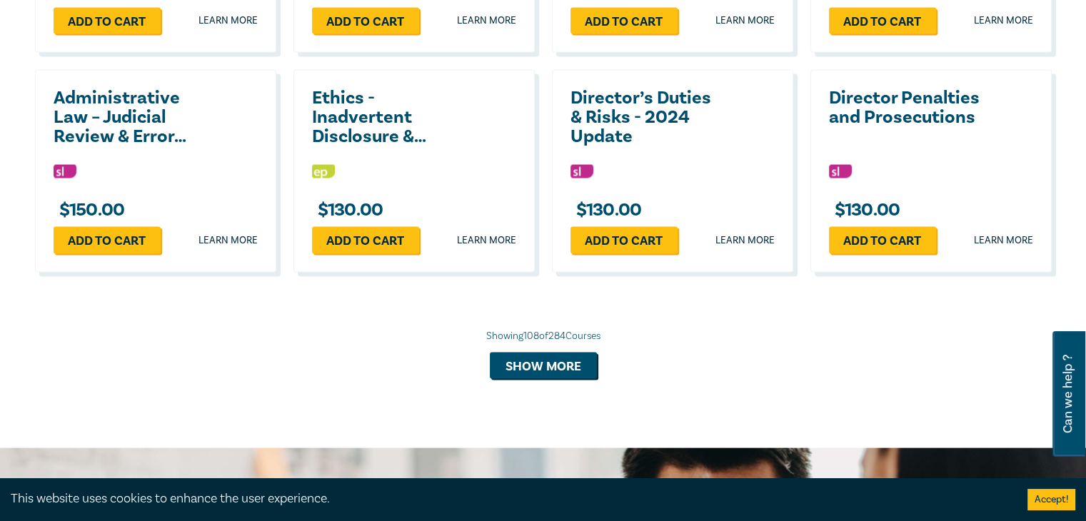
scroll to position [8163, 0]
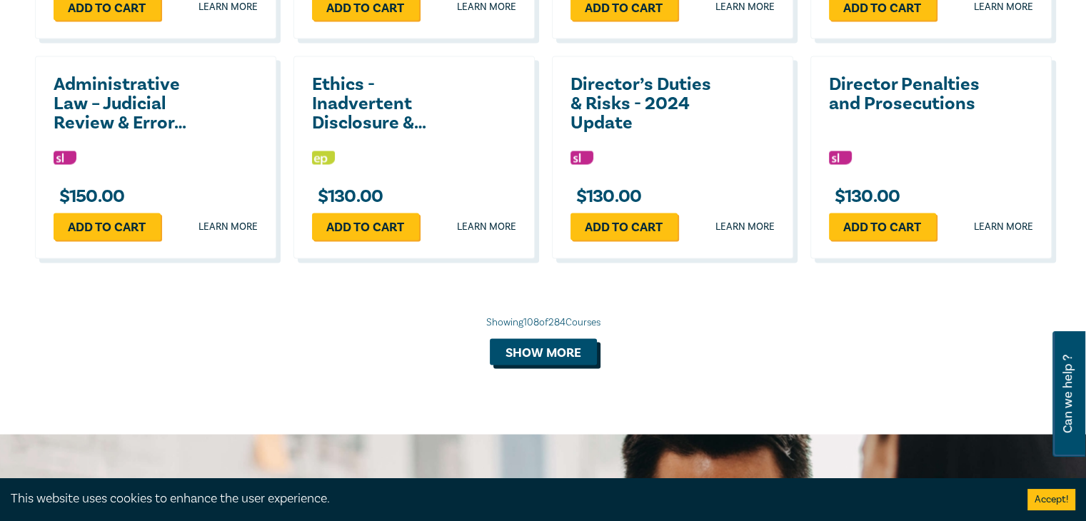
click at [568, 339] on button "Show more" at bounding box center [543, 352] width 107 height 27
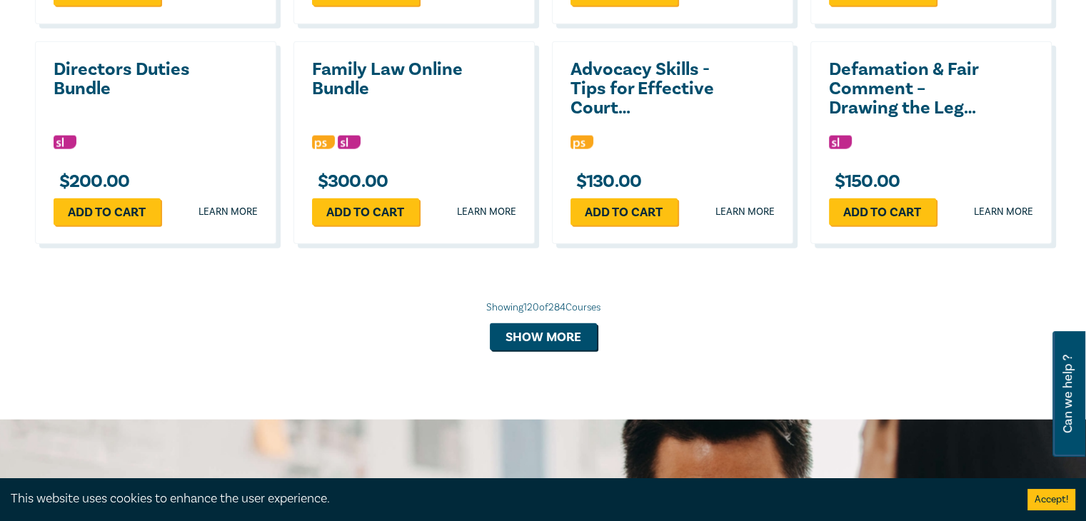
scroll to position [8841, 0]
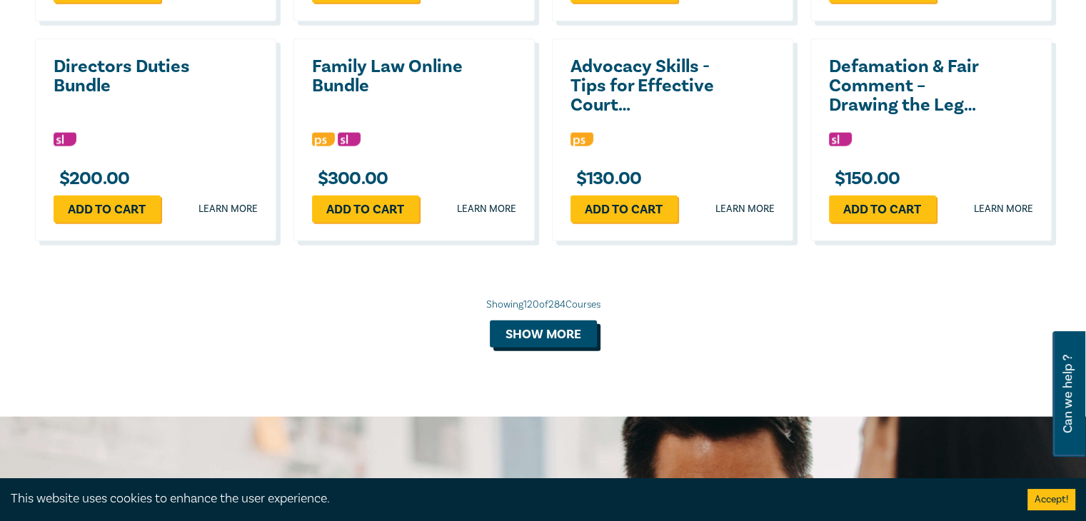
click at [556, 326] on button "Show more" at bounding box center [543, 334] width 107 height 27
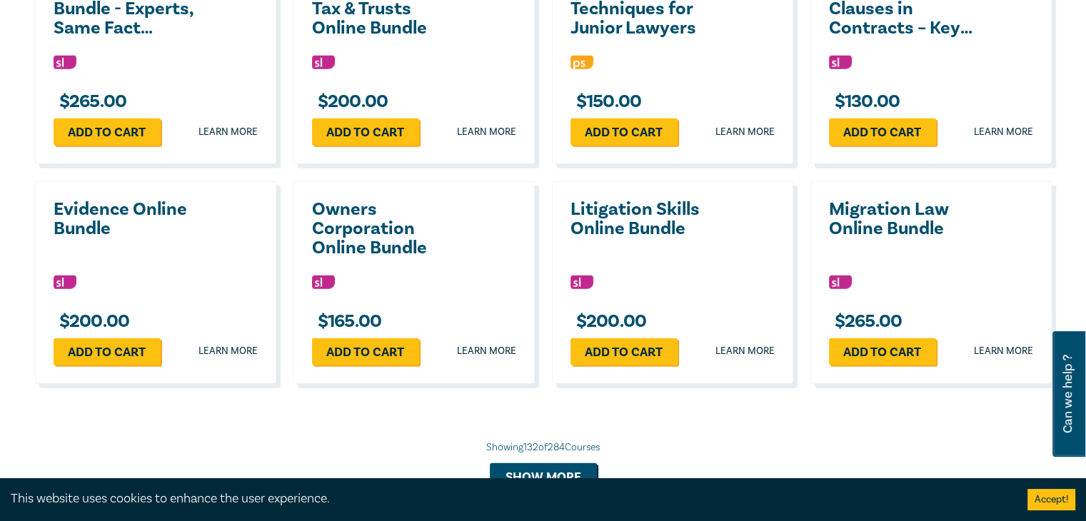
scroll to position [9358, 0]
click at [532, 463] on button "Show more" at bounding box center [543, 476] width 107 height 27
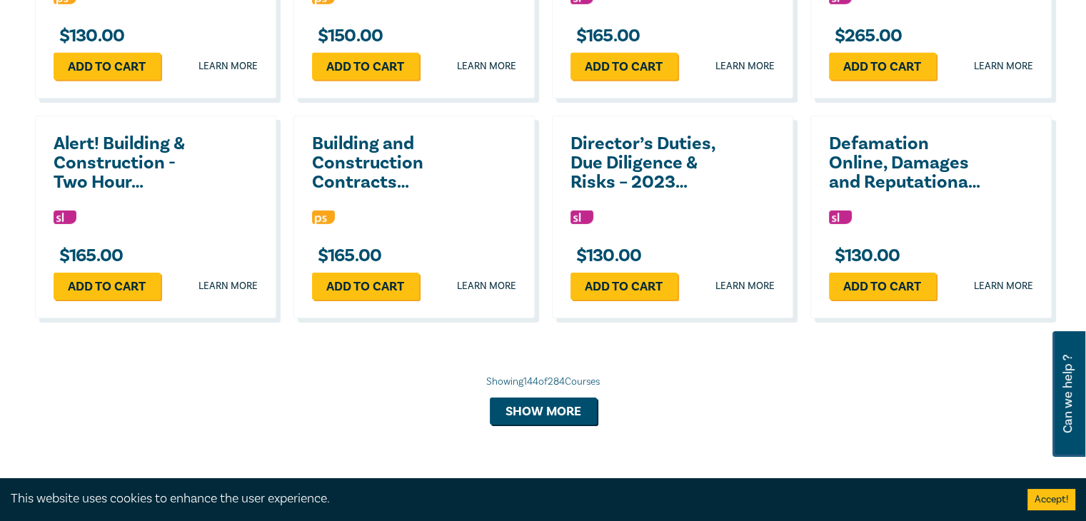
scroll to position [10083, 0]
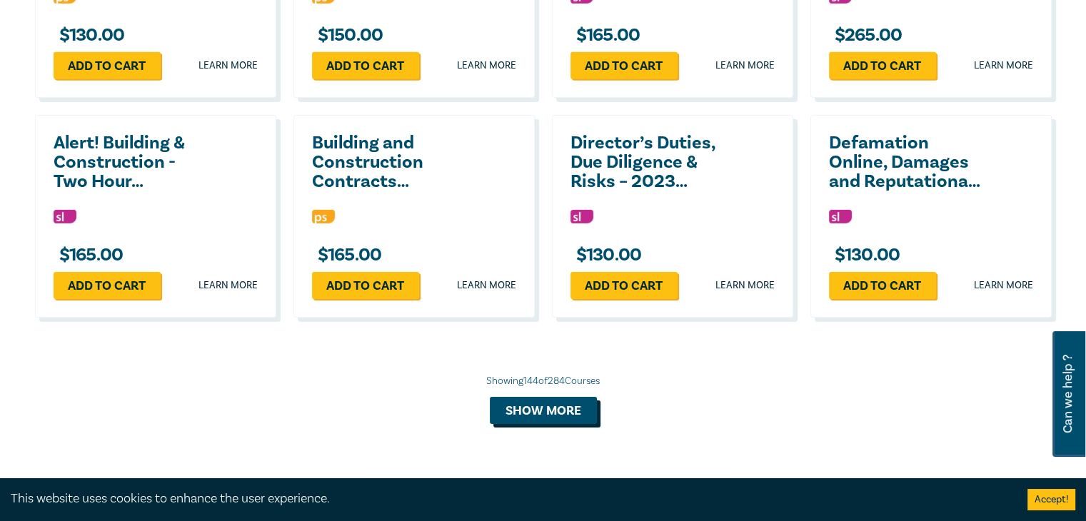
click at [533, 400] on button "Show more" at bounding box center [543, 410] width 107 height 27
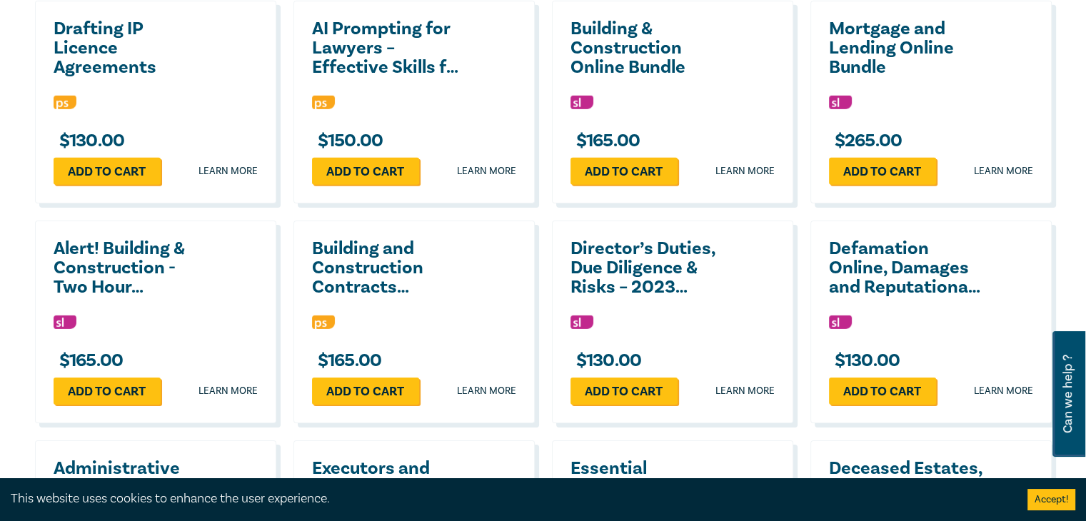
scroll to position [9974, 0]
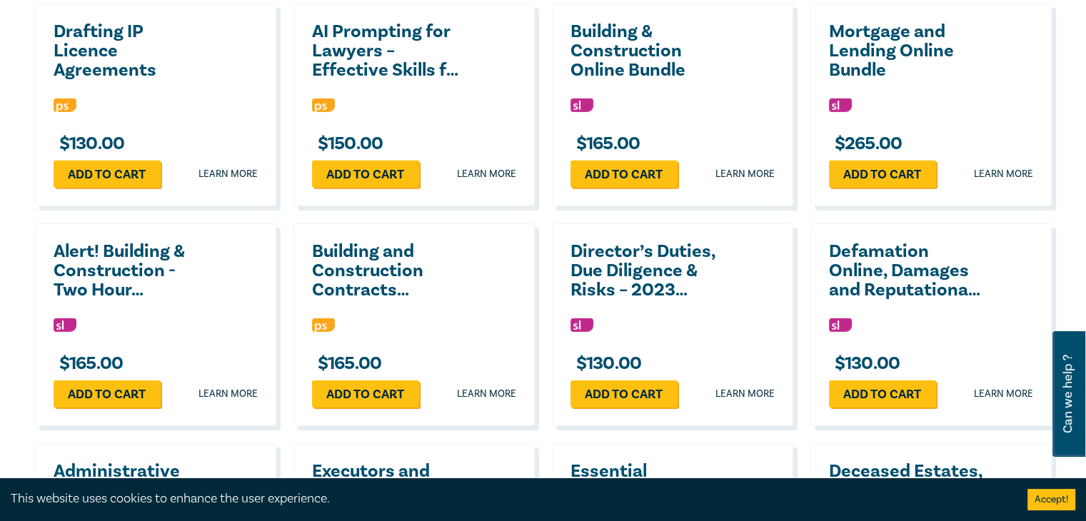
click at [403, 49] on h2 "AI Prompting for Lawyers – Effective Skills for Legal Practice" at bounding box center [388, 51] width 153 height 58
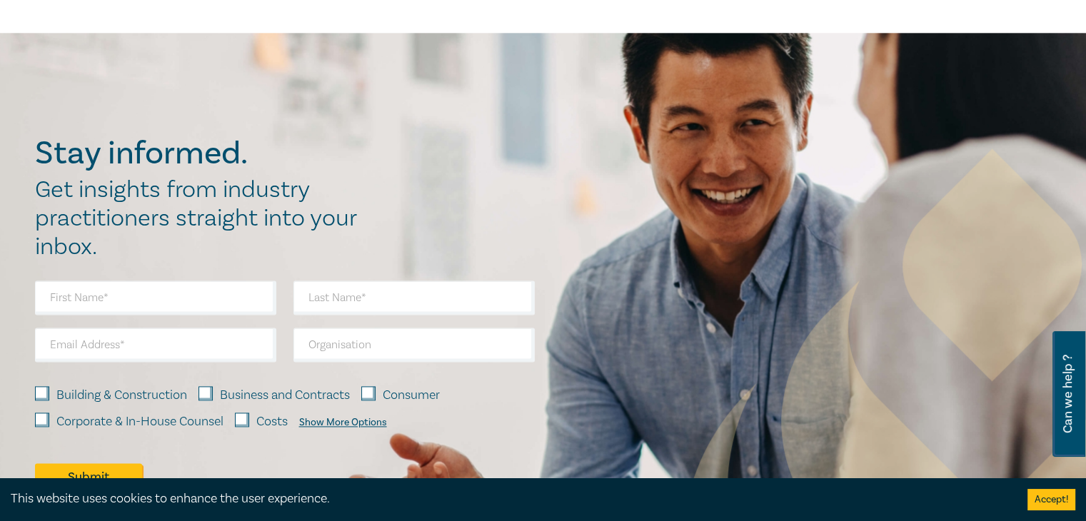
scroll to position [1399, 0]
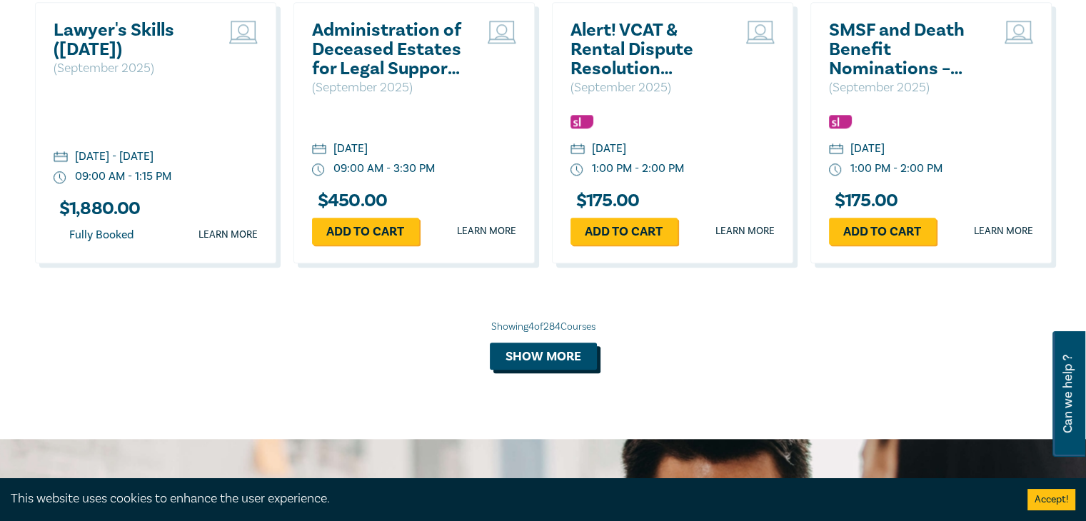
click at [527, 355] on button "Show more" at bounding box center [543, 356] width 107 height 27
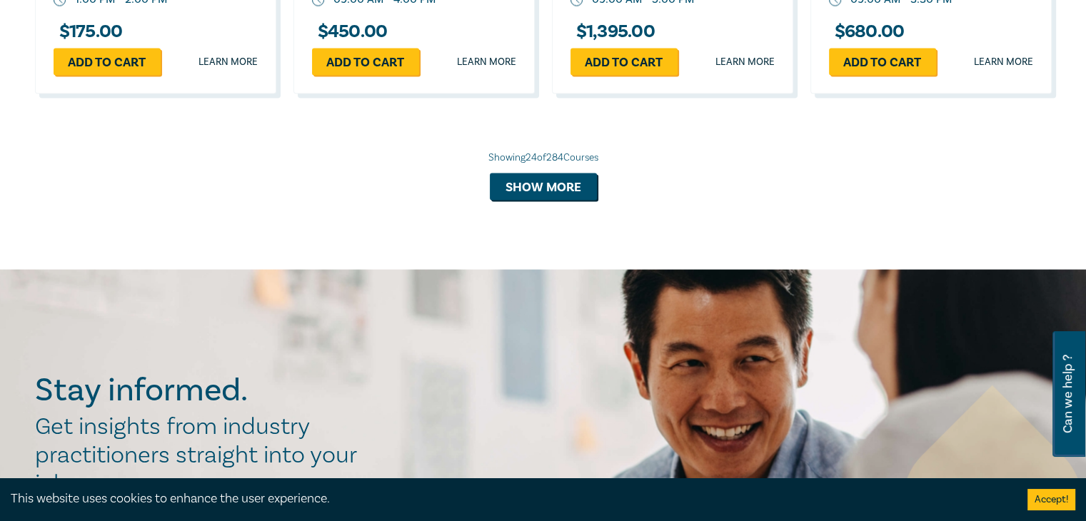
scroll to position [2898, 0]
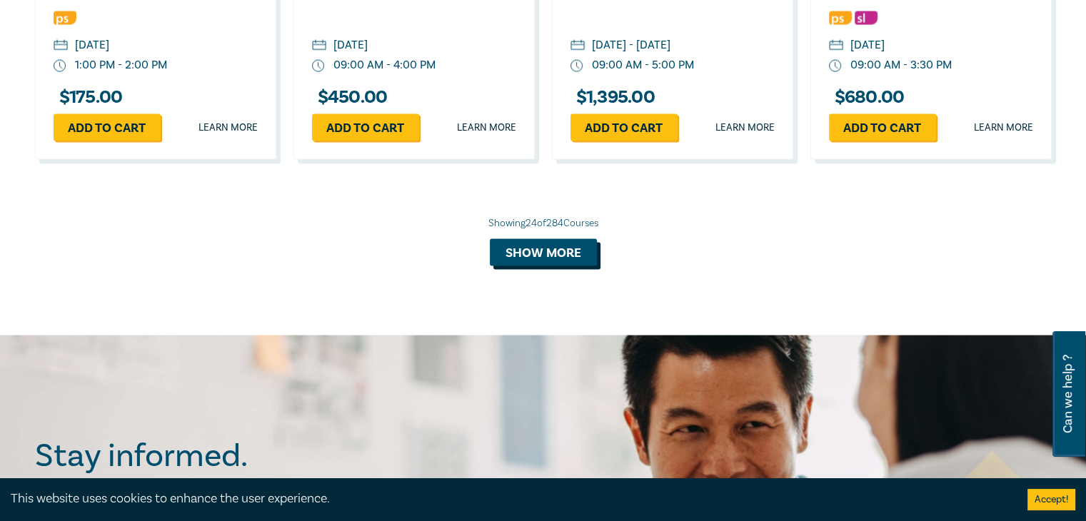
click at [568, 260] on button "Show more" at bounding box center [543, 252] width 107 height 27
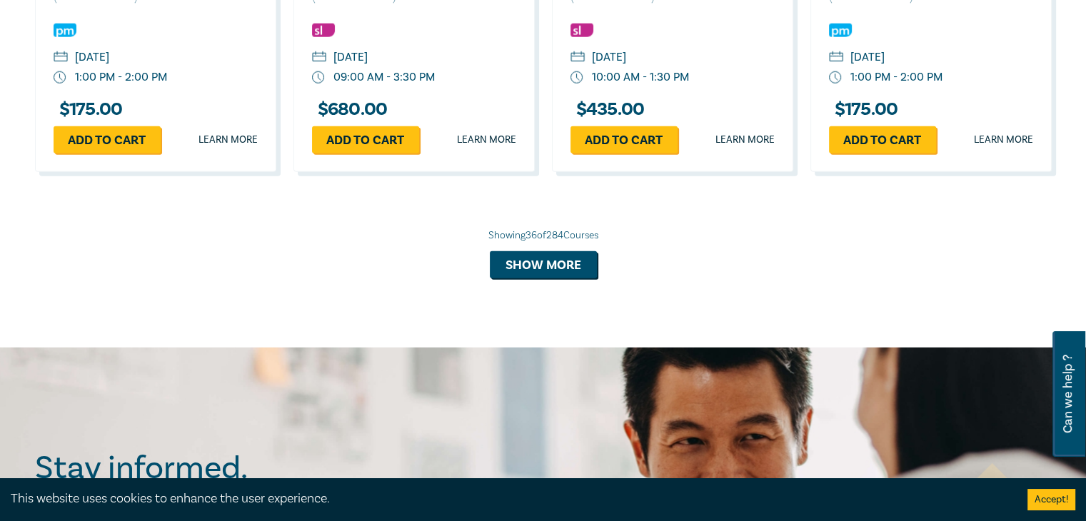
scroll to position [3721, 0]
click at [568, 260] on button "Show more" at bounding box center [543, 264] width 107 height 27
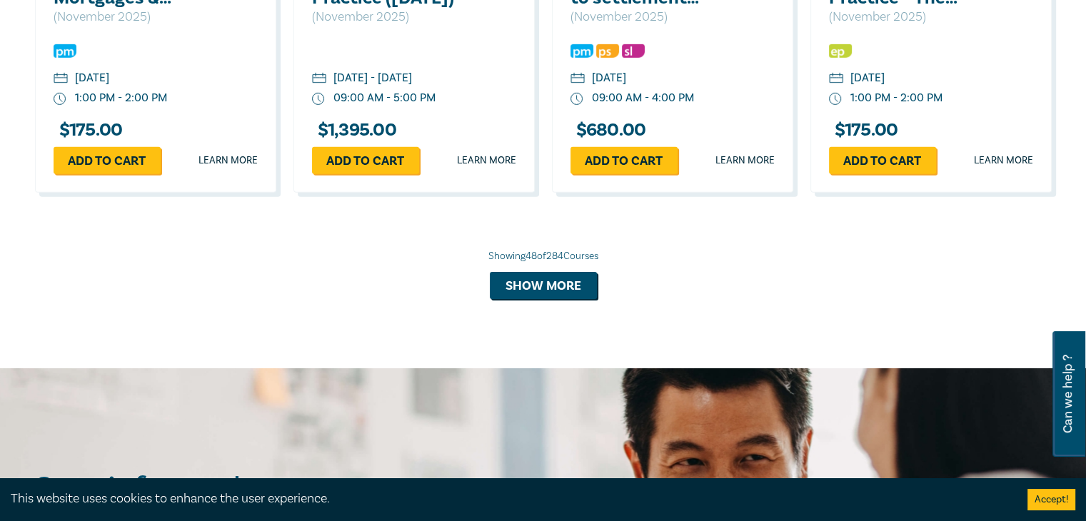
scroll to position [4440, 0]
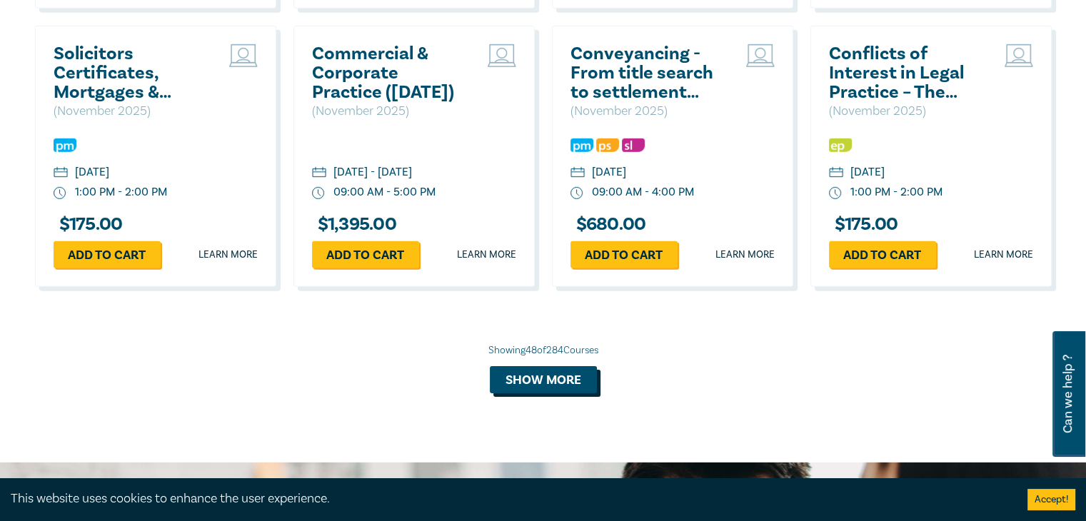
click at [545, 393] on button "Show more" at bounding box center [543, 379] width 107 height 27
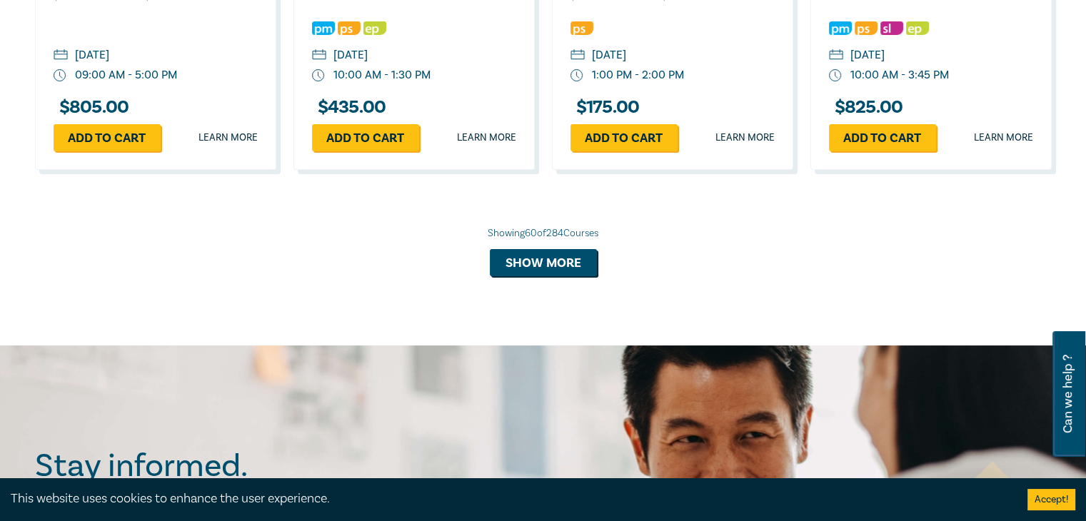
scroll to position [5394, 0]
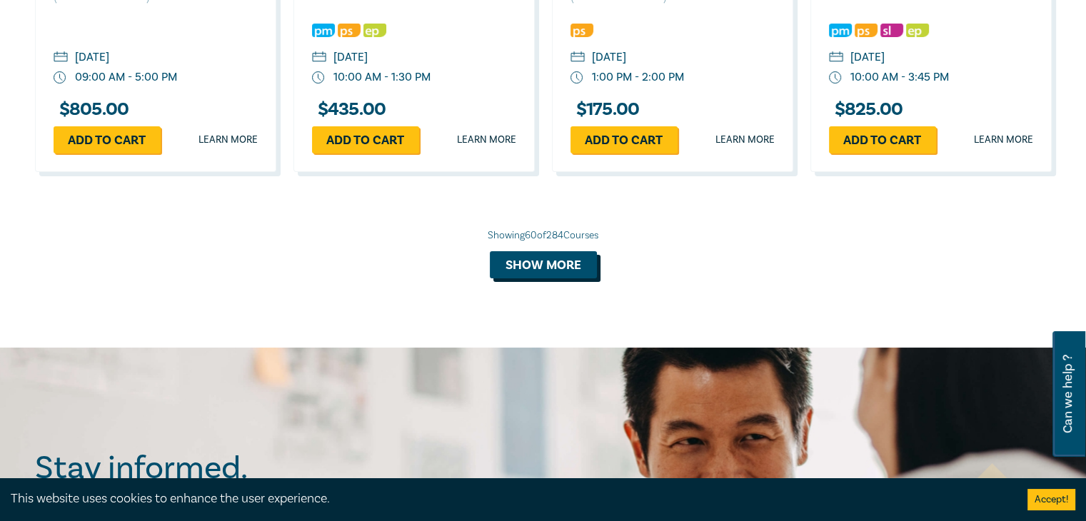
click at [542, 278] on button "Show more" at bounding box center [543, 264] width 107 height 27
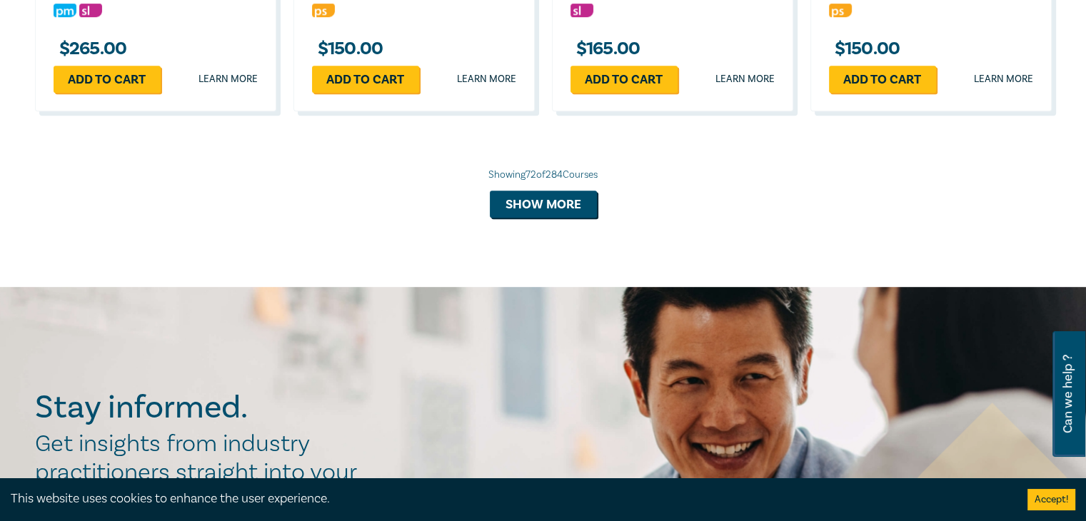
scroll to position [6236, 0]
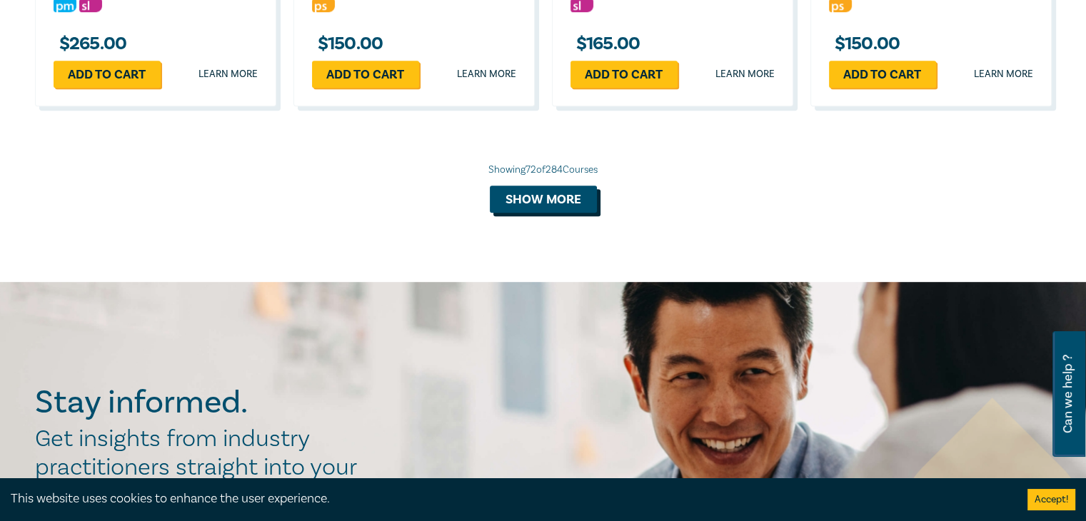
click at [545, 213] on button "Show more" at bounding box center [543, 199] width 107 height 27
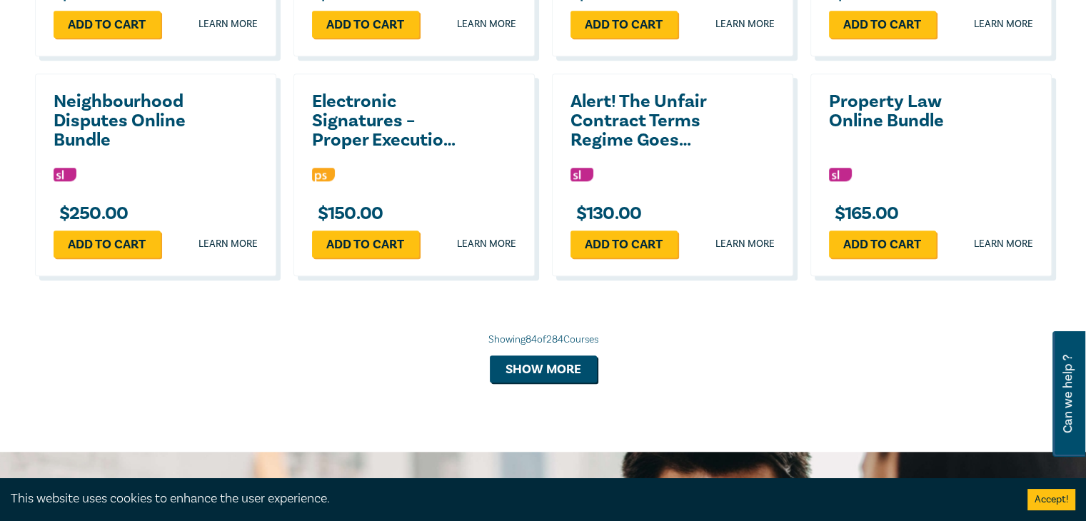
scroll to position [6731, 0]
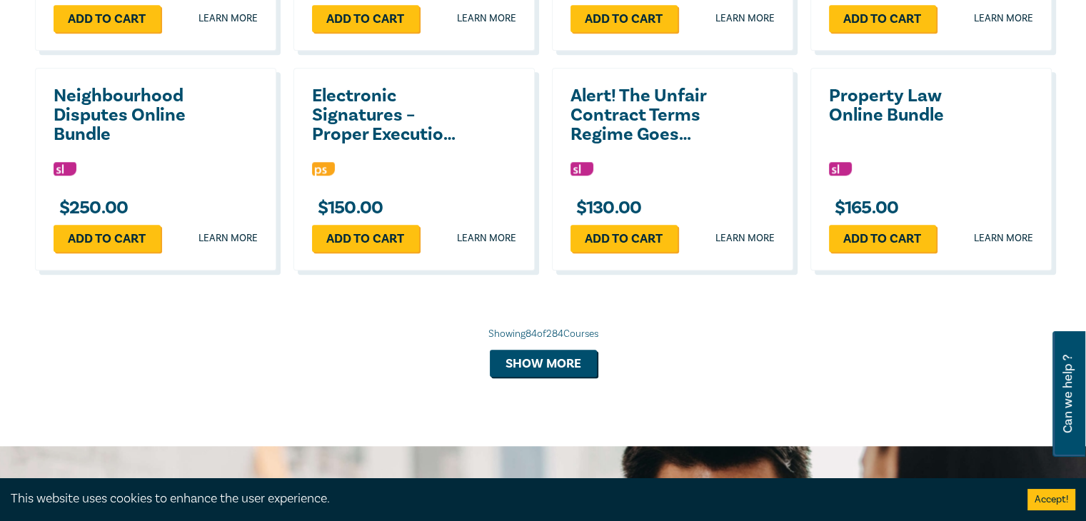
click at [555, 375] on div "Showing 84 of 284 Courses Show more" at bounding box center [543, 352] width 1017 height 50
click at [557, 377] on button "Show more" at bounding box center [543, 363] width 107 height 27
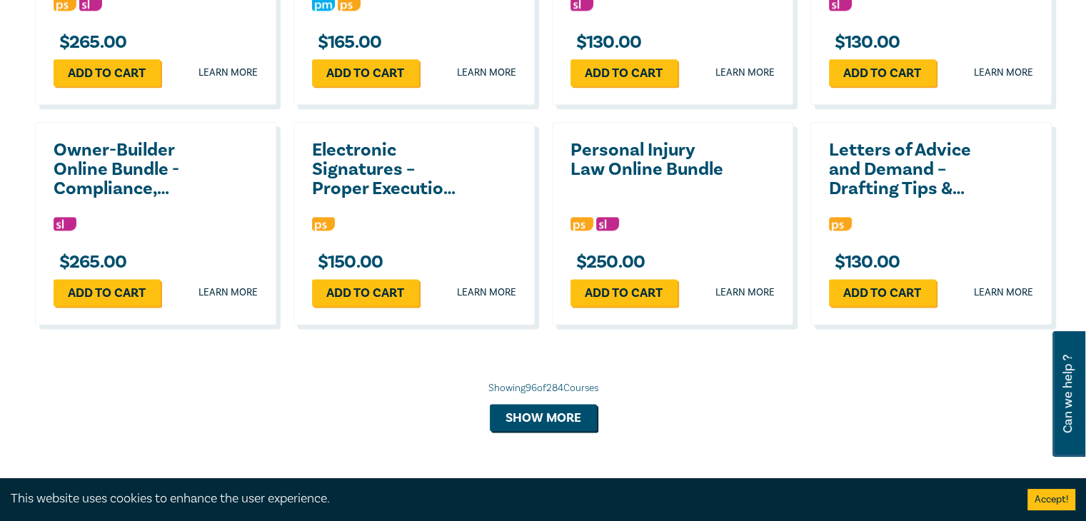
scroll to position [7337, 0]
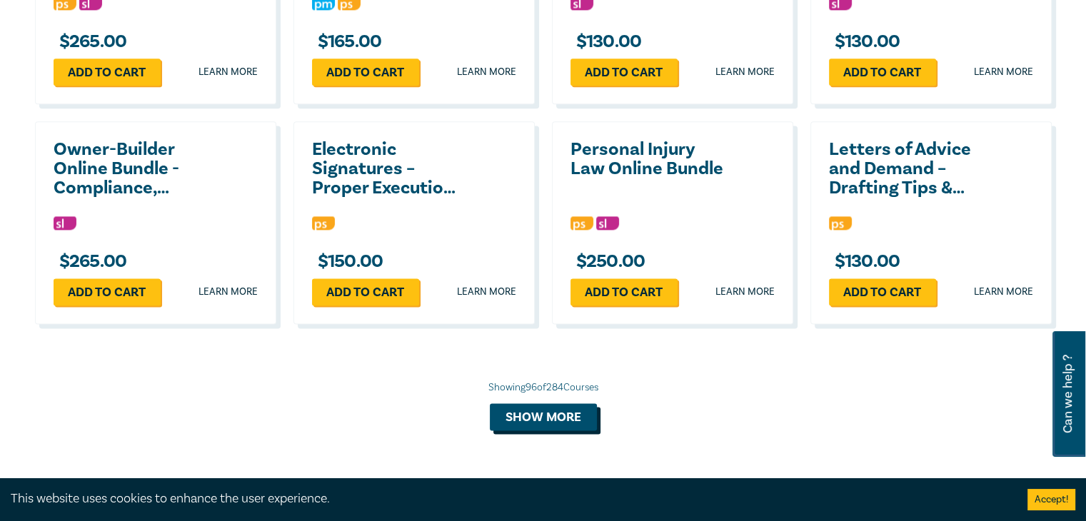
click at [559, 430] on button "Show more" at bounding box center [543, 416] width 107 height 27
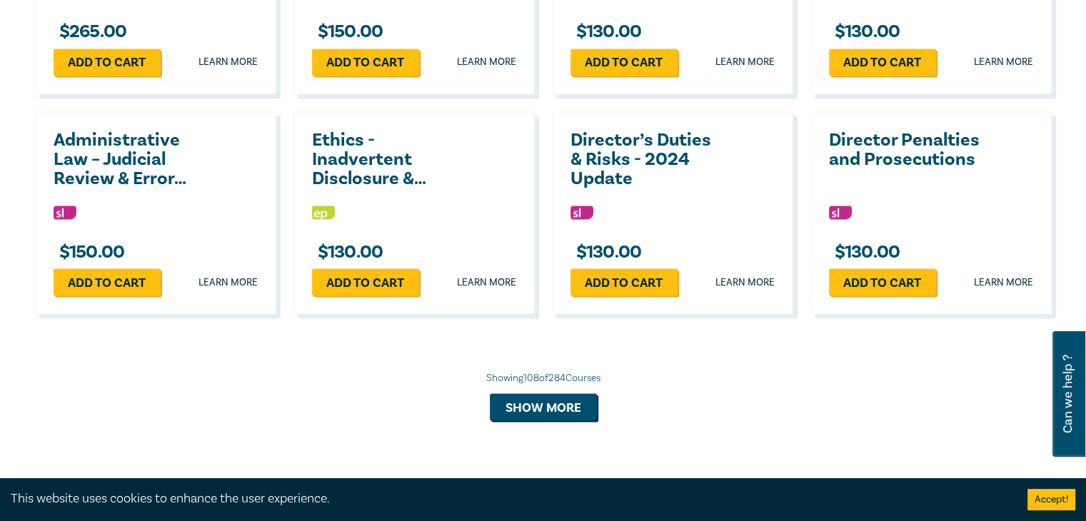
scroll to position [8007, 0]
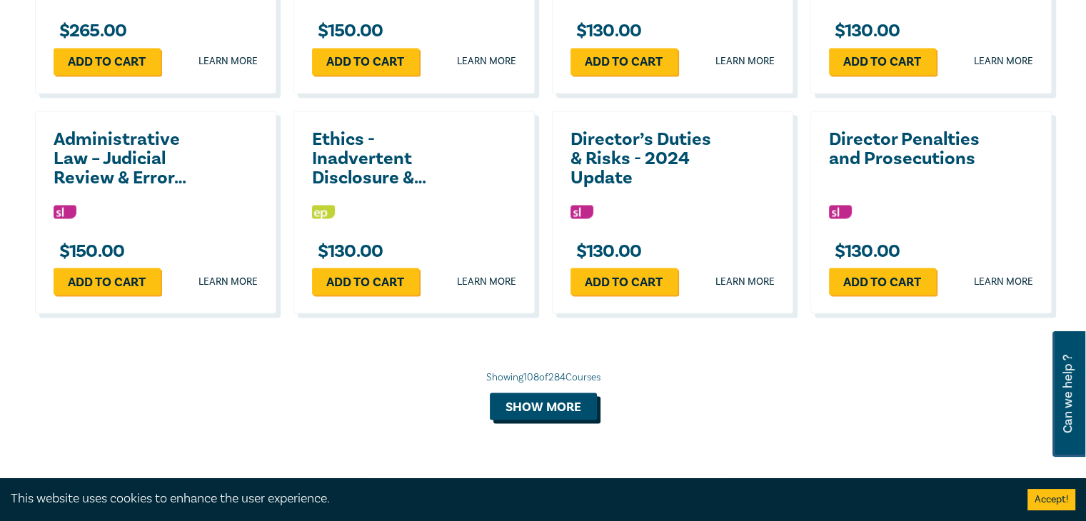
click at [548, 420] on button "Show more" at bounding box center [543, 406] width 107 height 27
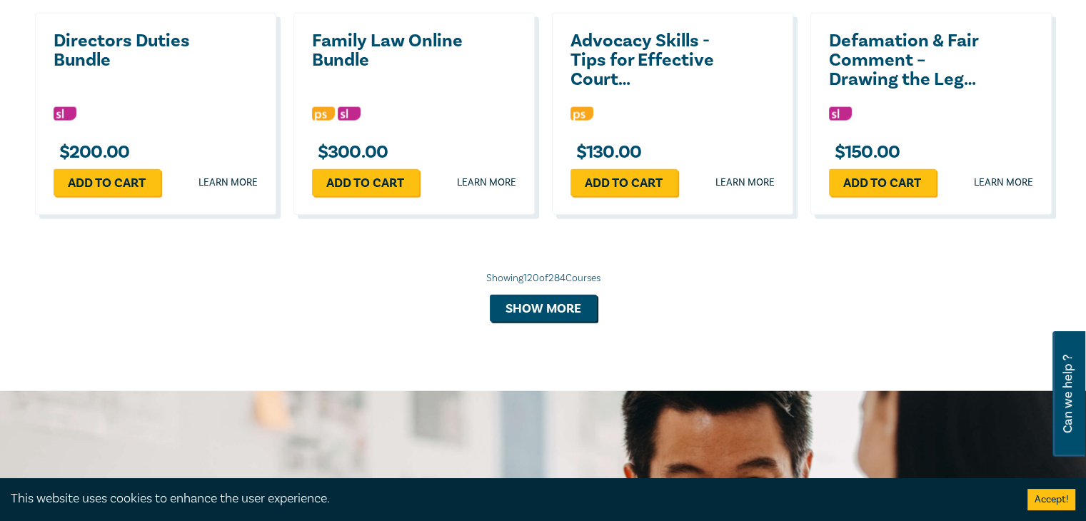
scroll to position [8766, 0]
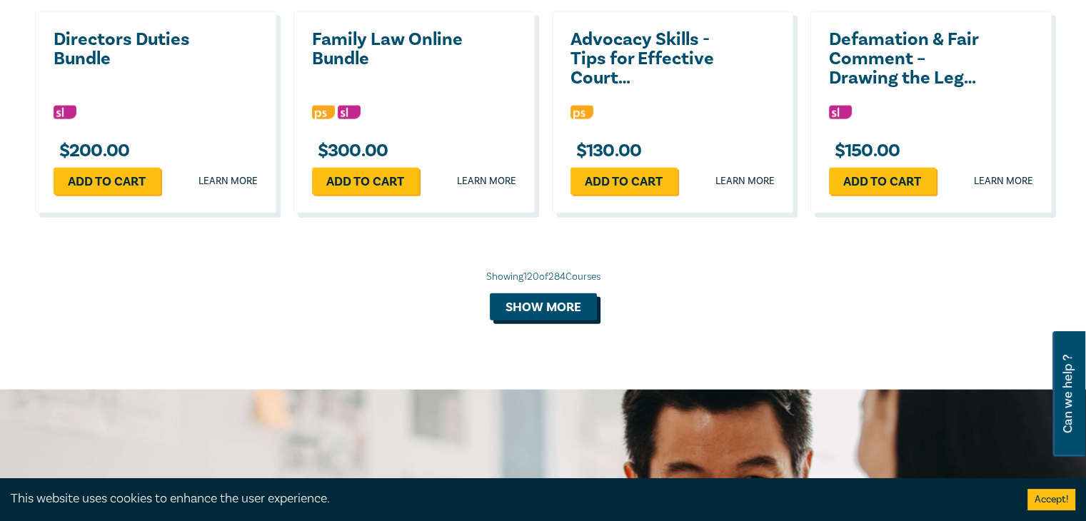
click at [554, 321] on button "Show more" at bounding box center [543, 306] width 107 height 27
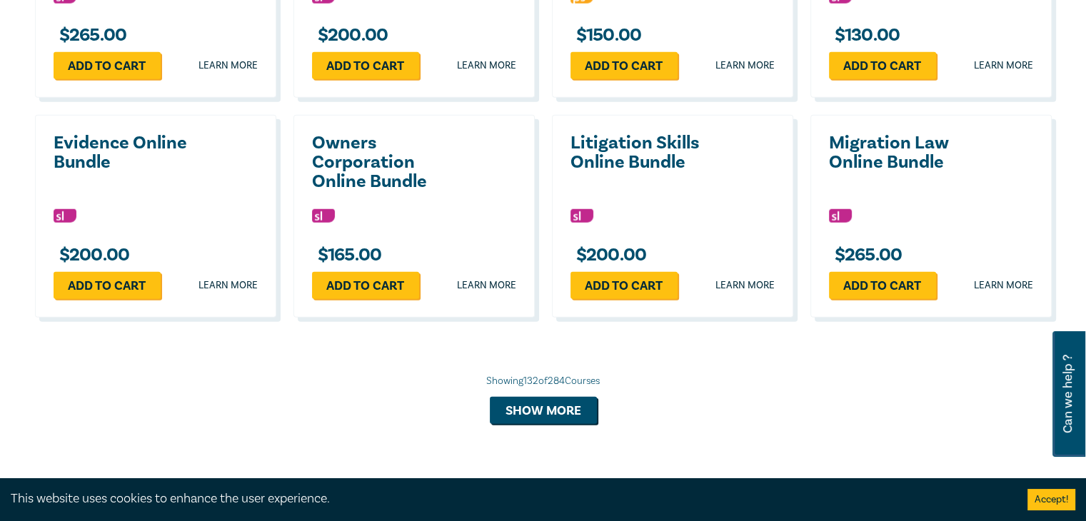
scroll to position [9329, 0]
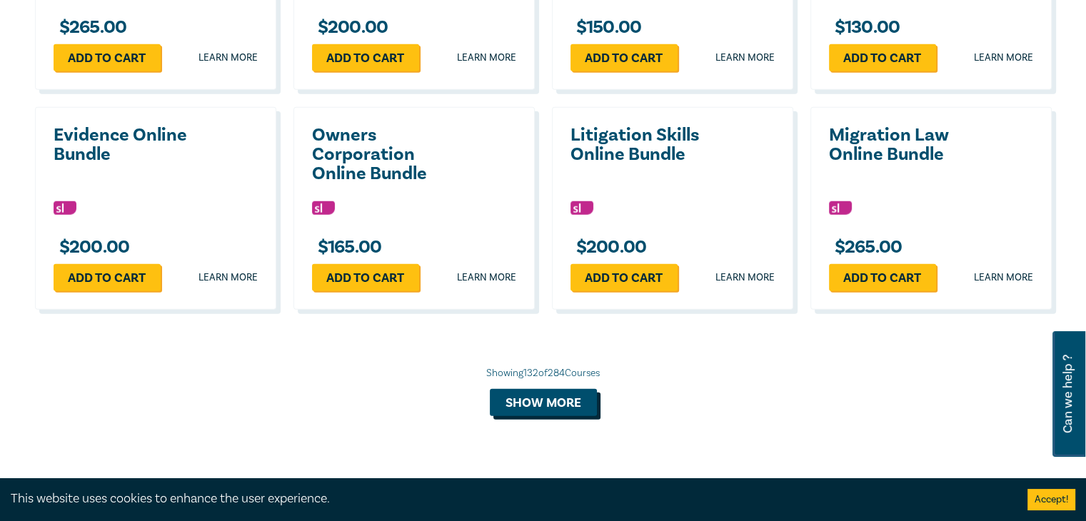
click at [568, 416] on button "Show more" at bounding box center [543, 402] width 107 height 27
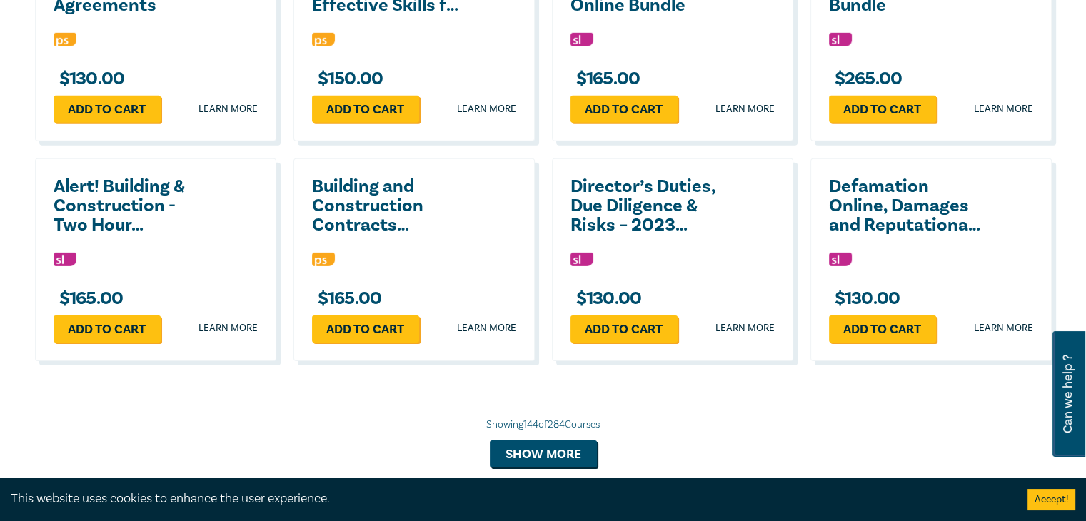
scroll to position [9941, 0]
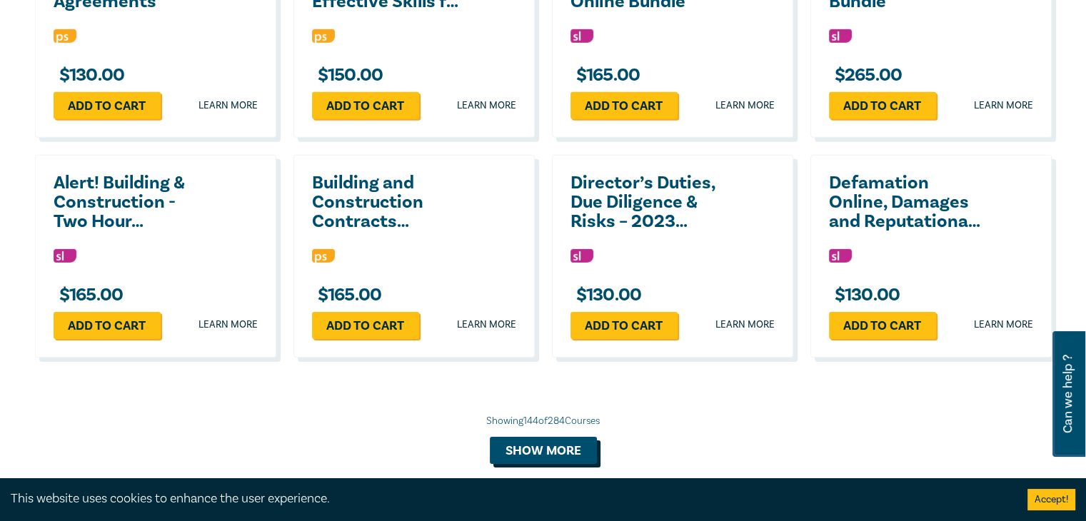
click at [537, 458] on button "Show more" at bounding box center [543, 450] width 107 height 27
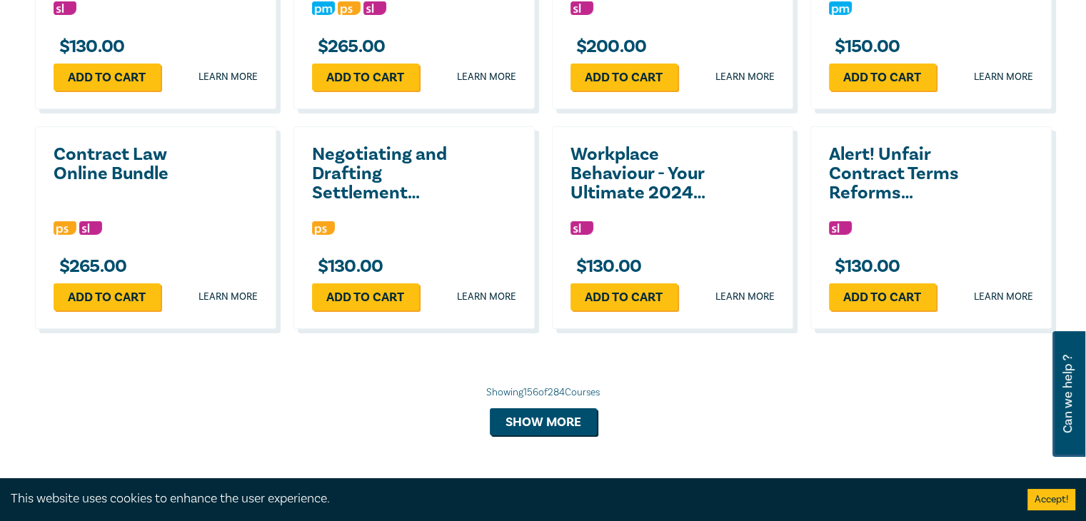
scroll to position [10633, 0]
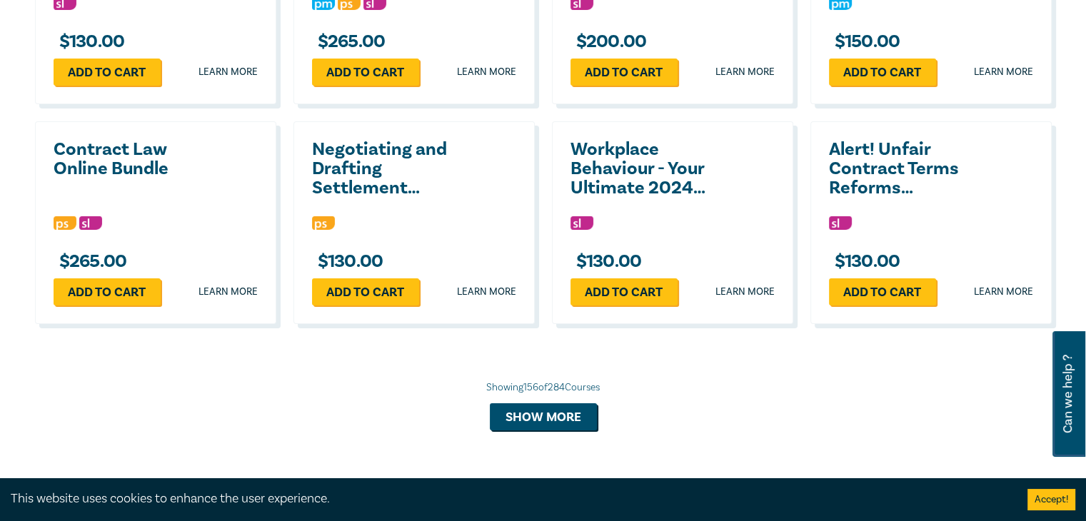
click at [571, 417] on div "Showing 156 of 284 Courses Show more" at bounding box center [543, 405] width 1017 height 50
click at [572, 423] on button "Show more" at bounding box center [543, 416] width 107 height 27
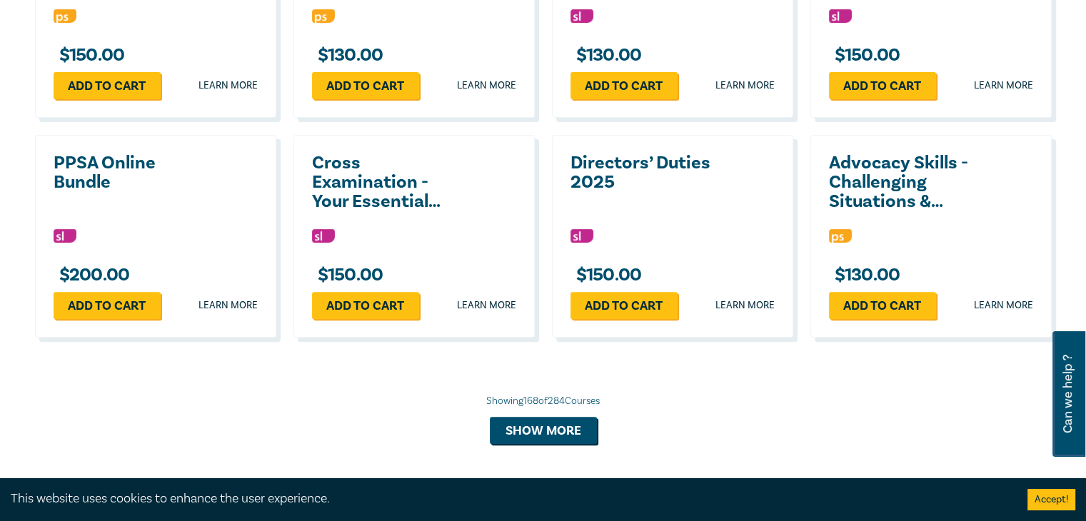
scroll to position [11280, 0]
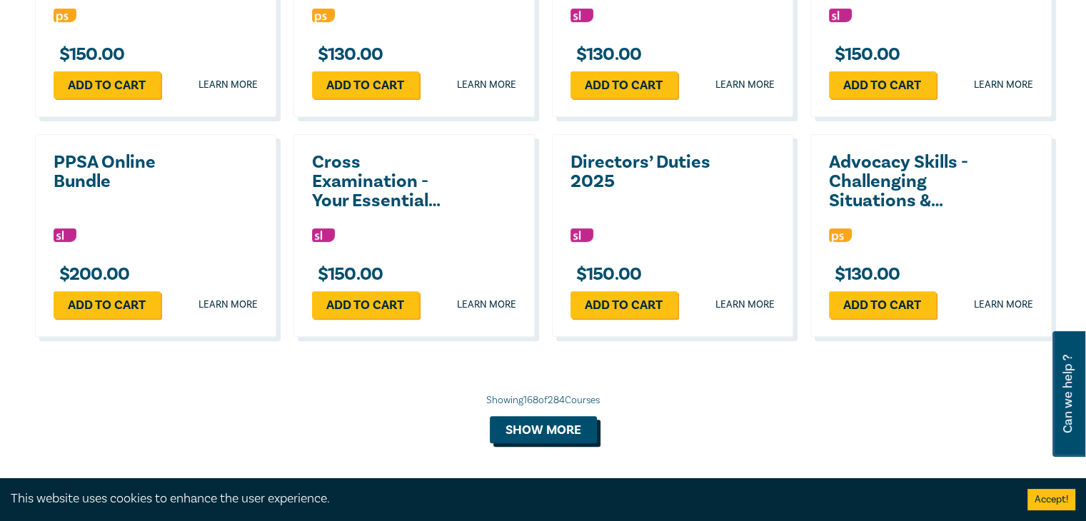
click at [546, 440] on button "Show more" at bounding box center [543, 429] width 107 height 27
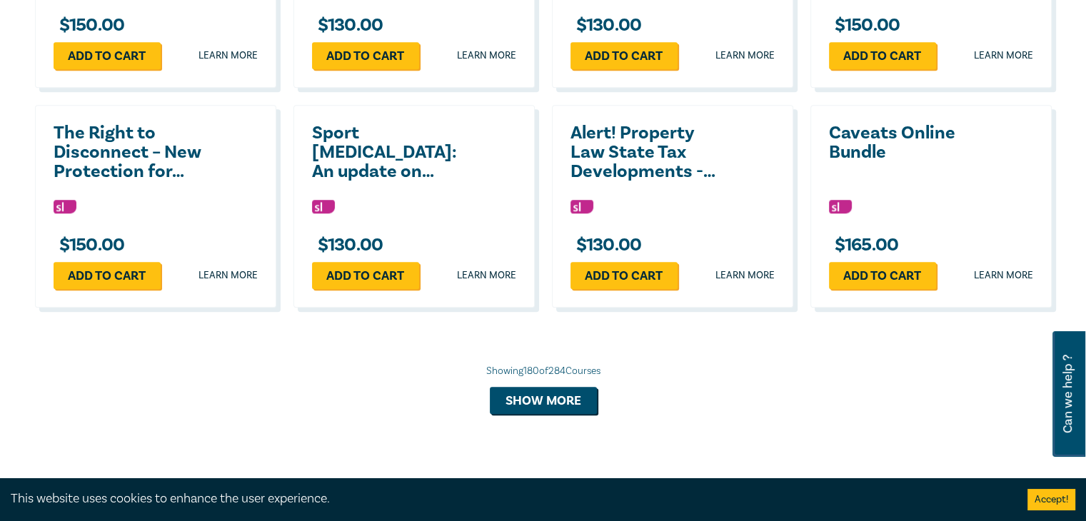
scroll to position [11978, 0]
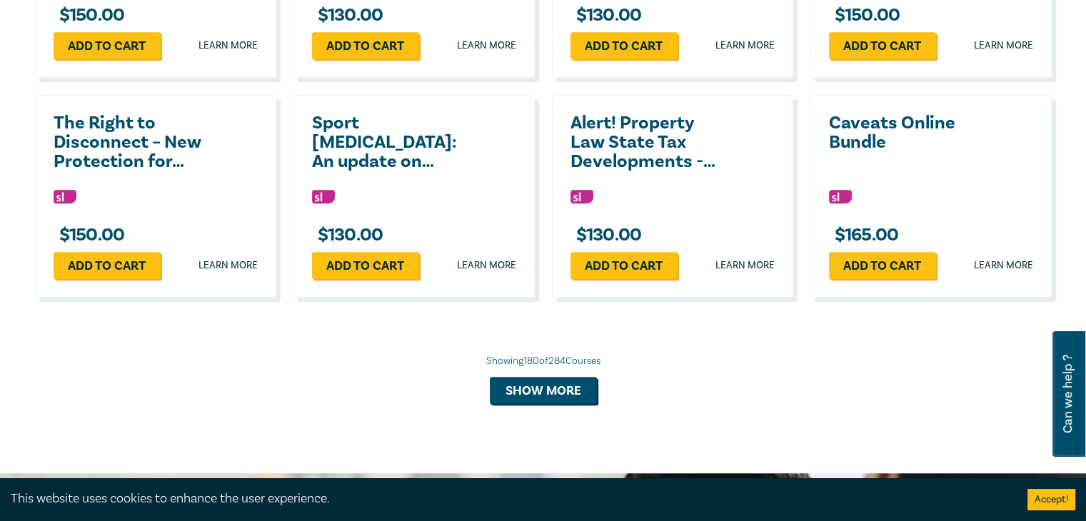
click at [545, 378] on div "Showing 180 of 284 Courses Show more" at bounding box center [543, 379] width 1017 height 50
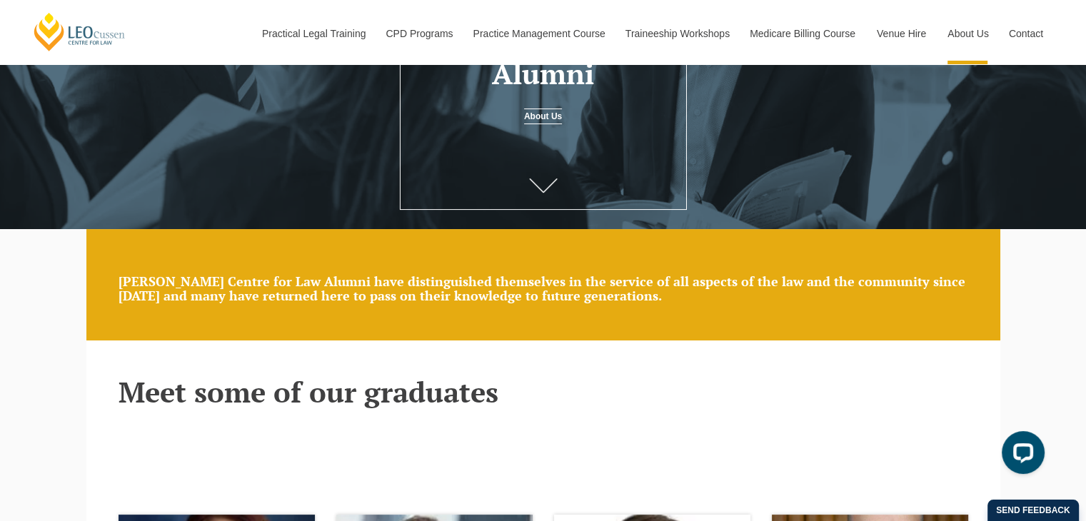
scroll to position [238, 0]
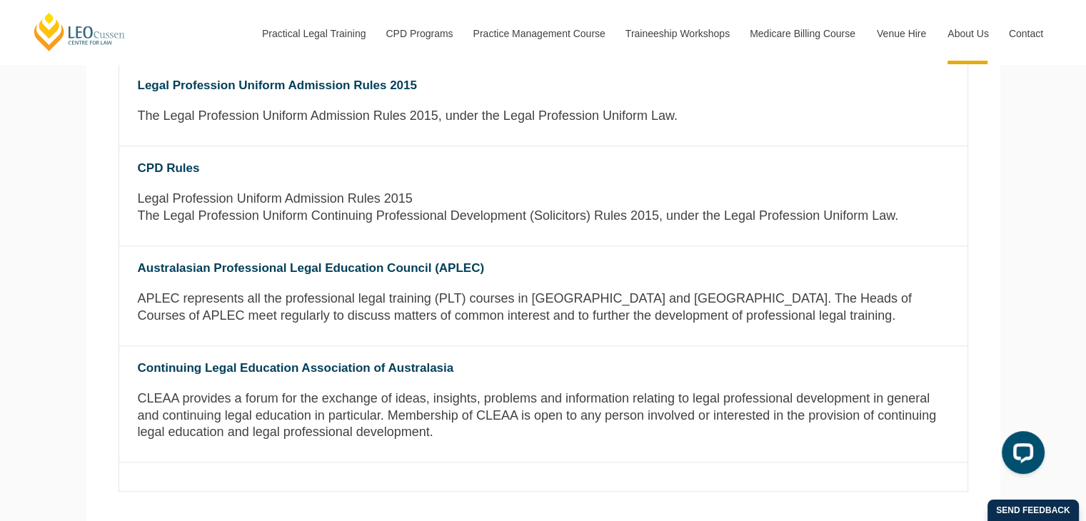
scroll to position [1114, 0]
click at [276, 272] on link "Australasian Professional Legal Education Council (APLEC)" at bounding box center [311, 268] width 347 height 14
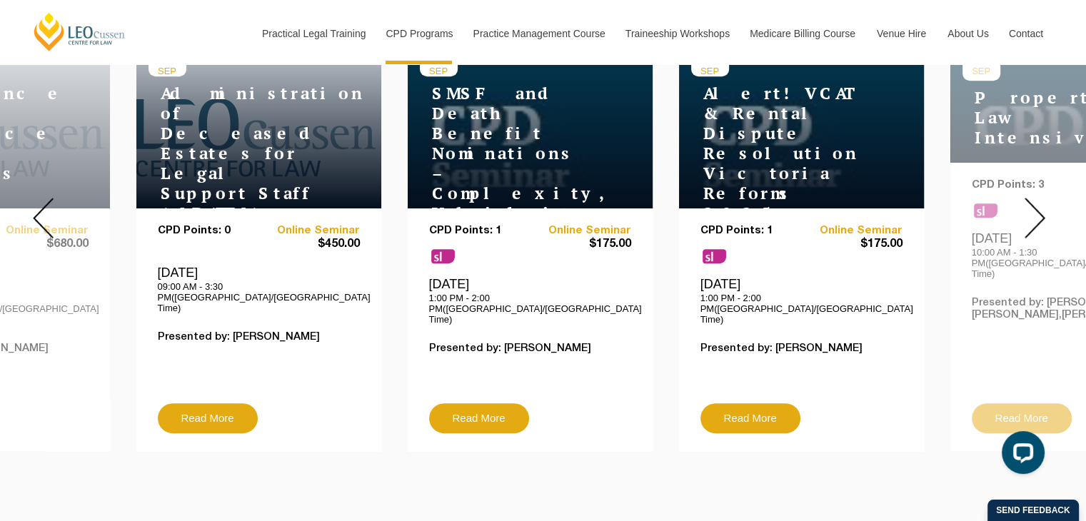
scroll to position [619, 0]
